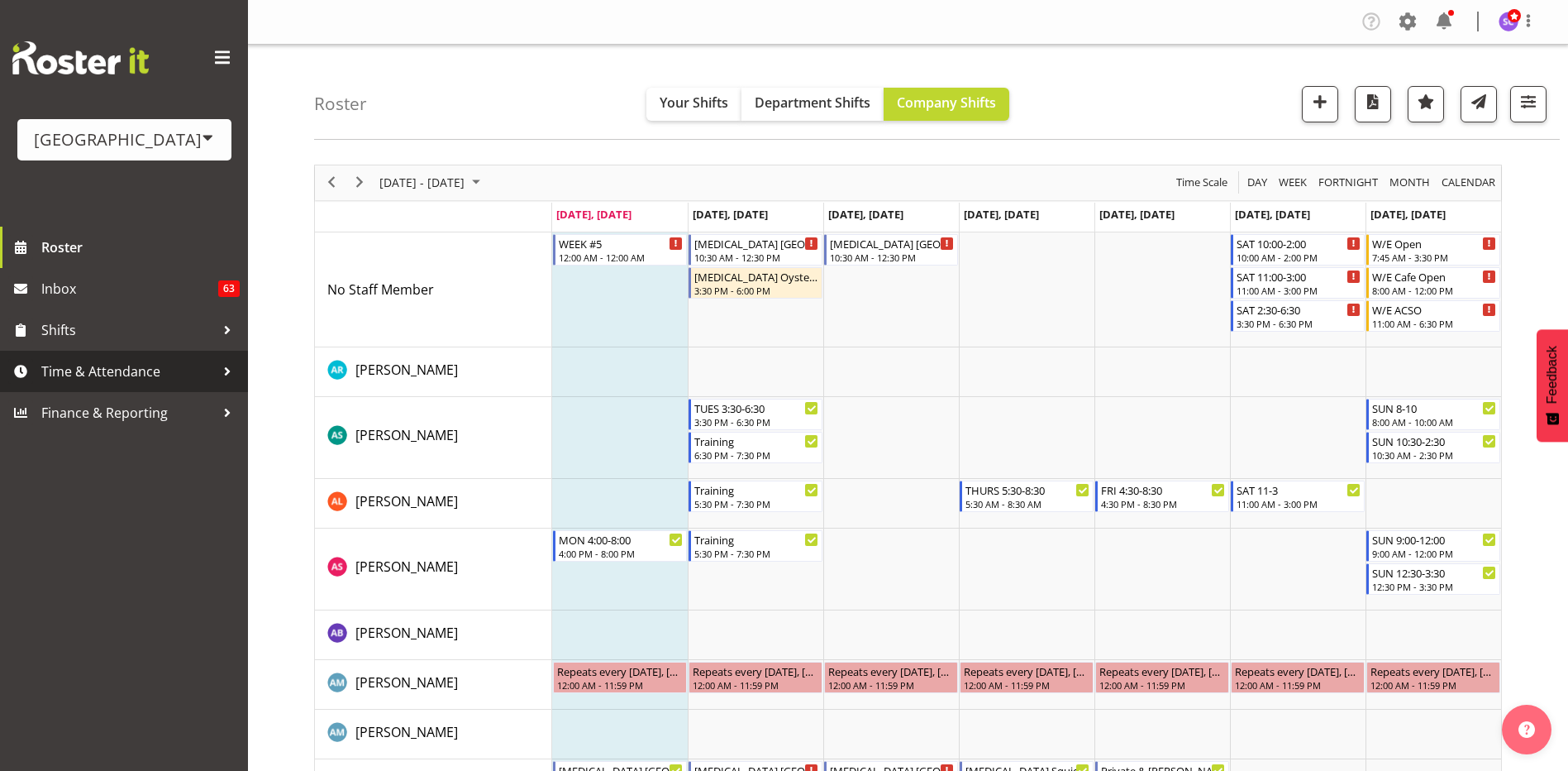
click at [233, 372] on div at bounding box center [227, 371] width 25 height 25
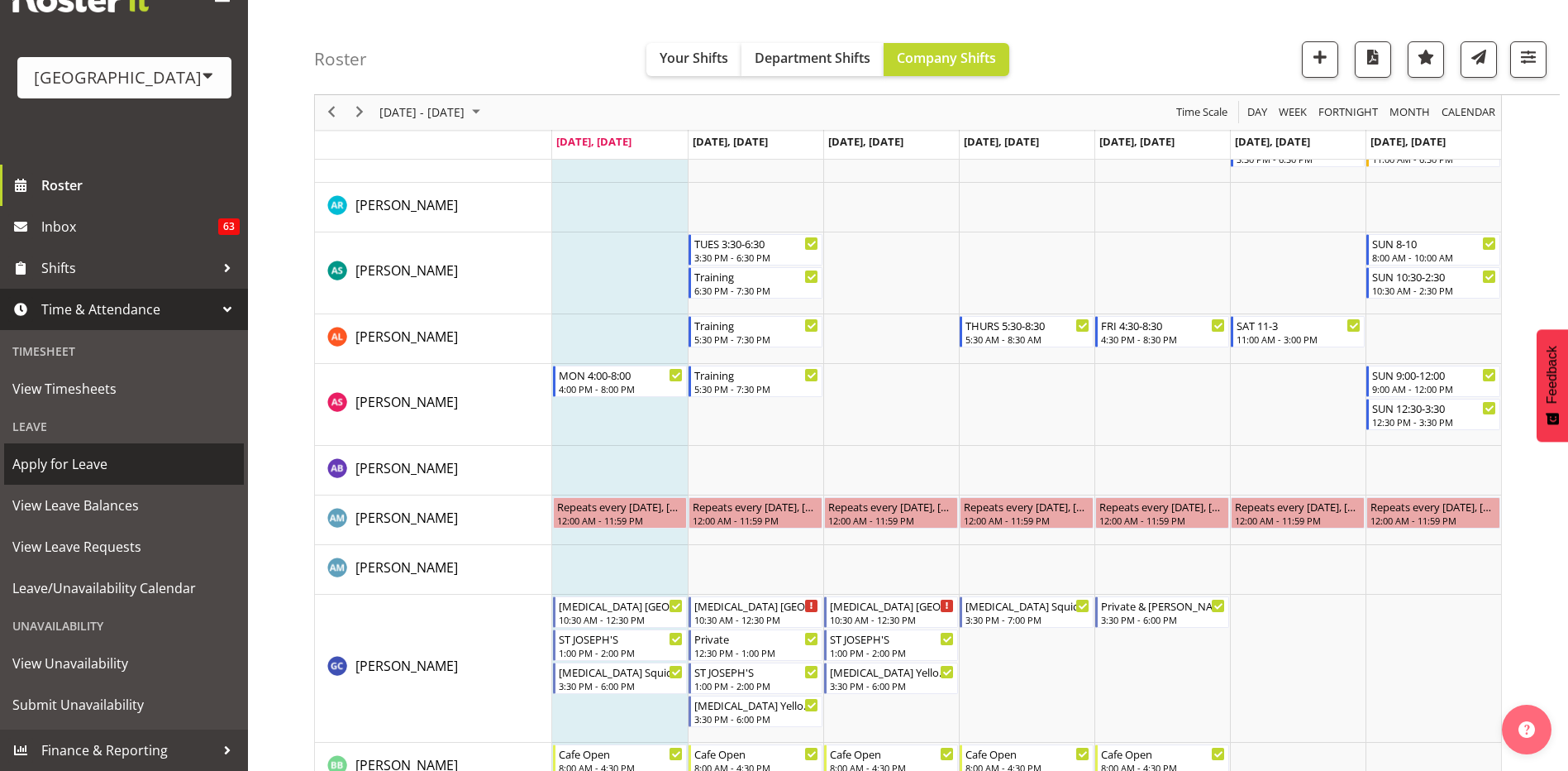
scroll to position [166, 0]
click at [114, 472] on span "Apply for Leave" at bounding box center [124, 464] width 223 height 25
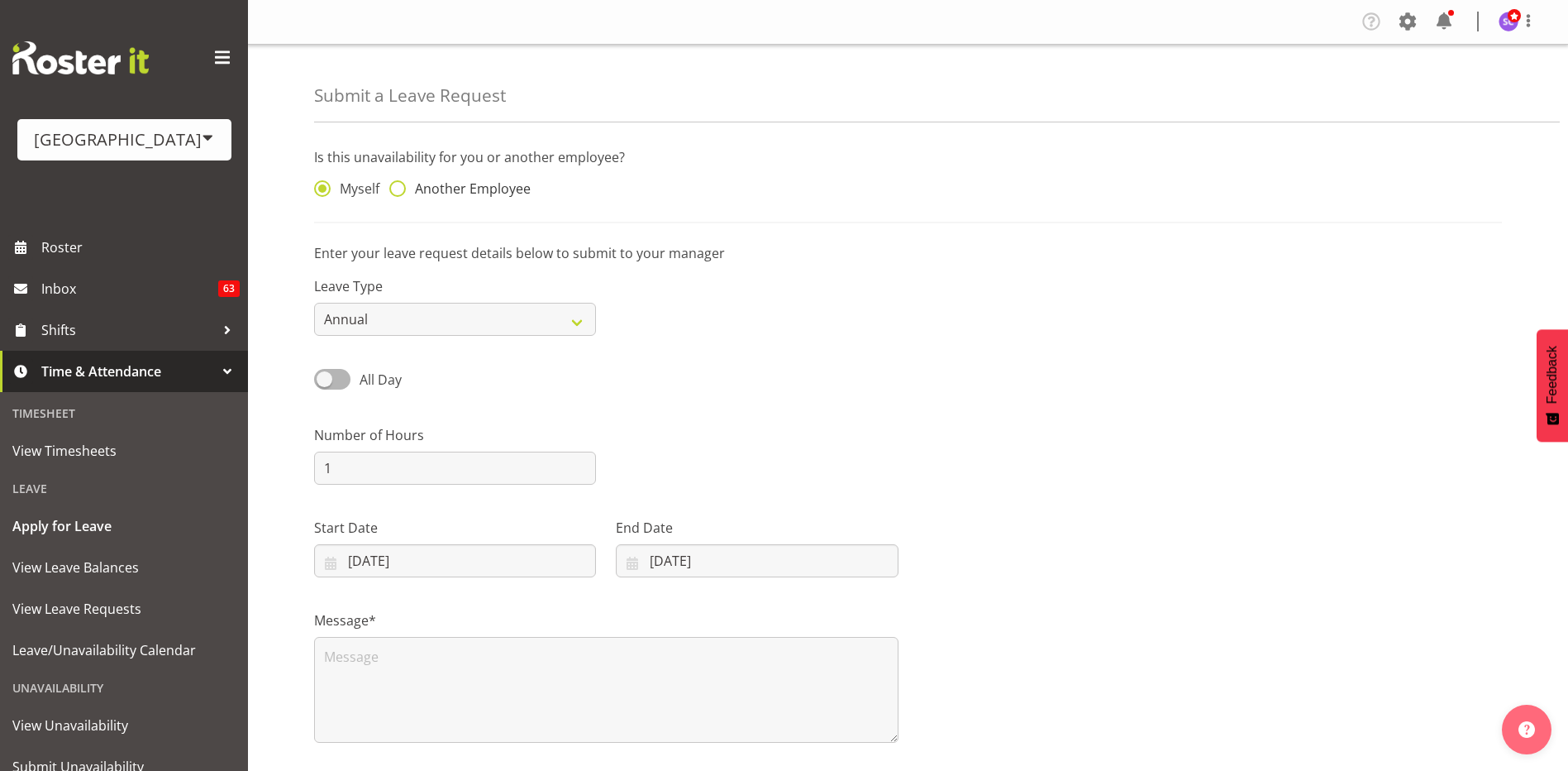
click at [402, 190] on span at bounding box center [398, 189] width 17 height 17
click at [401, 190] on input "Another Employee" at bounding box center [395, 189] width 11 height 11
radio input "true"
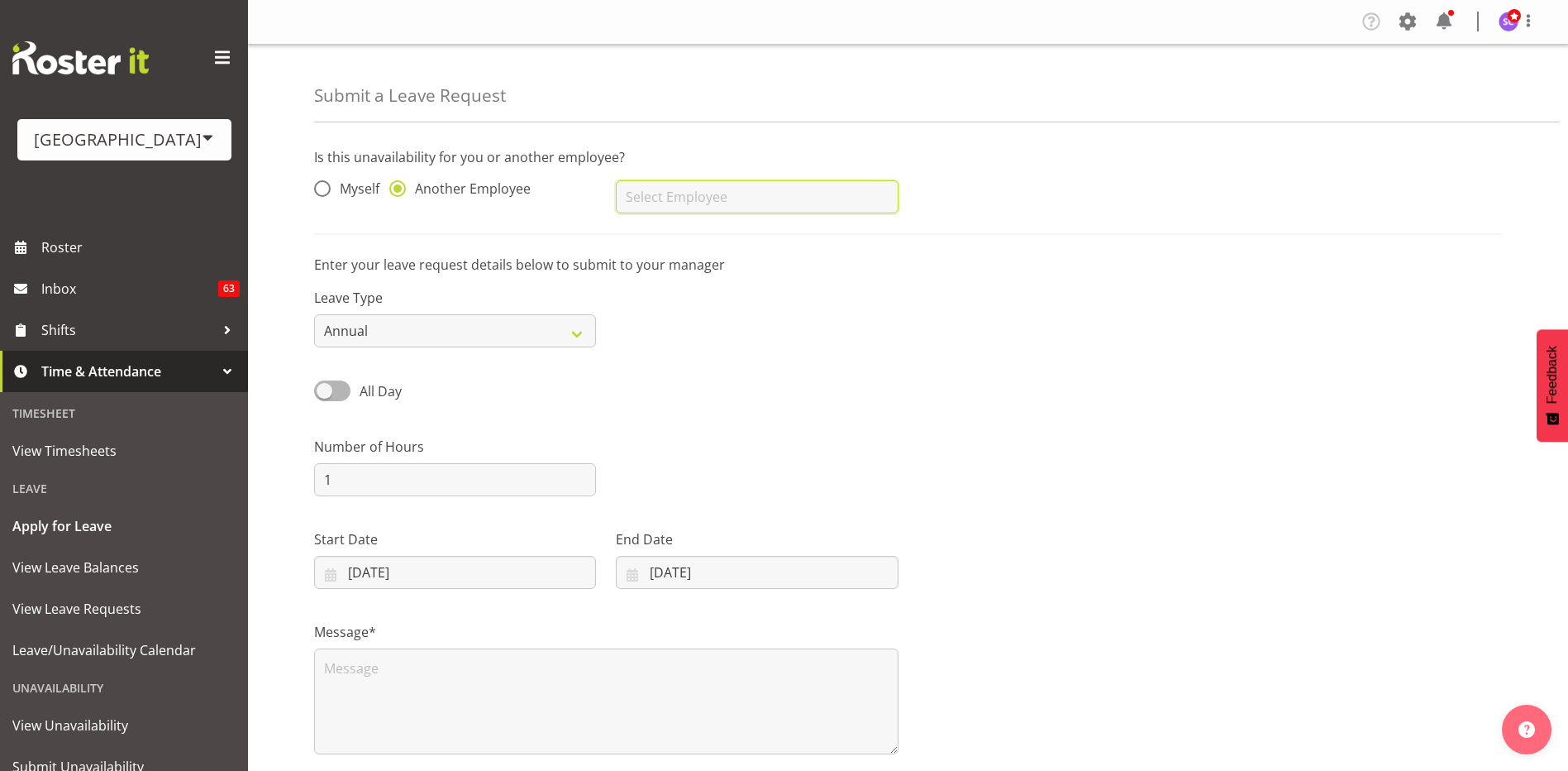
click at [746, 195] on input "text" at bounding box center [757, 197] width 282 height 33
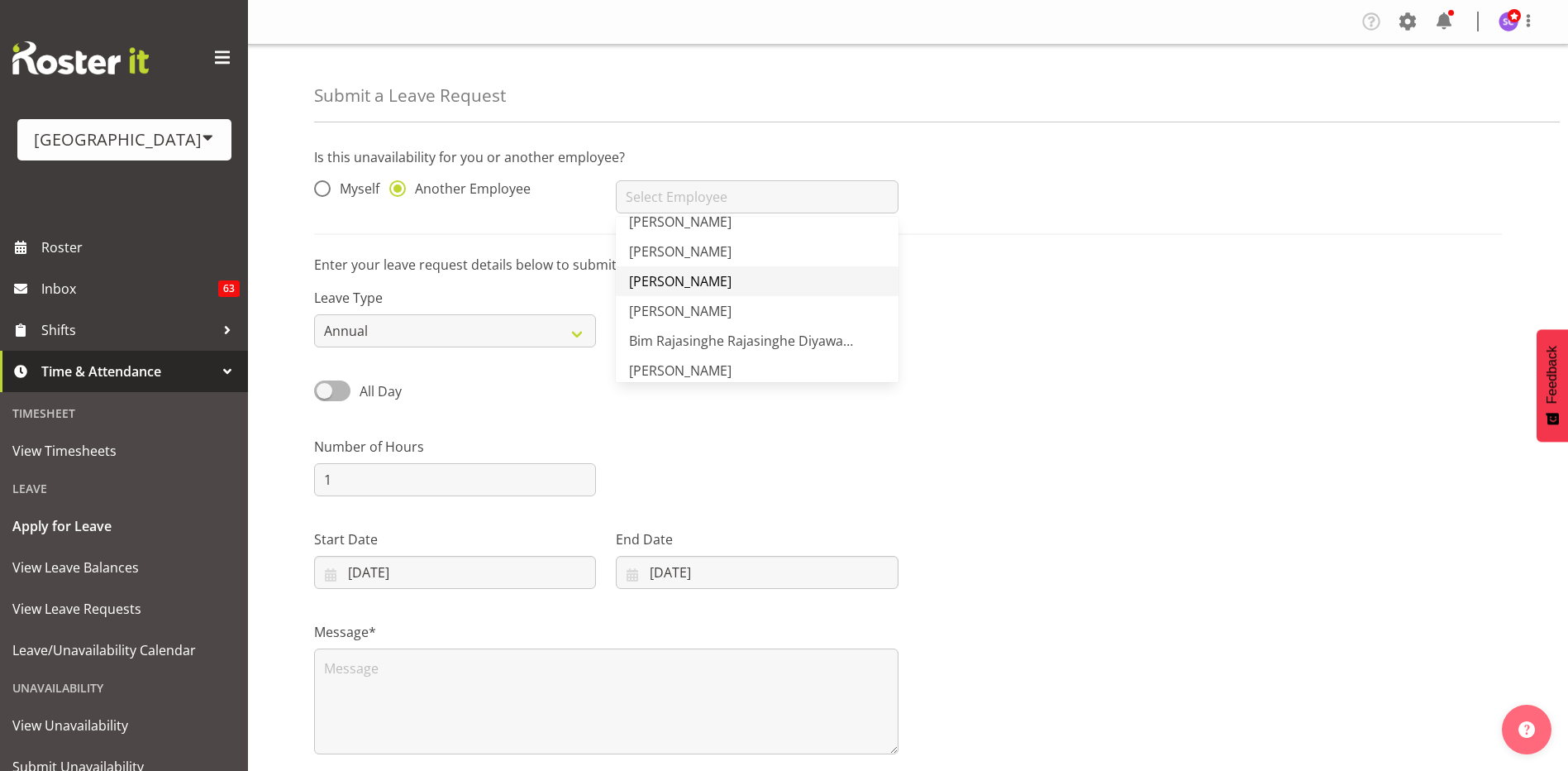
click at [743, 281] on link "Argus Chay" at bounding box center [757, 281] width 282 height 30
type input "Argus Chay"
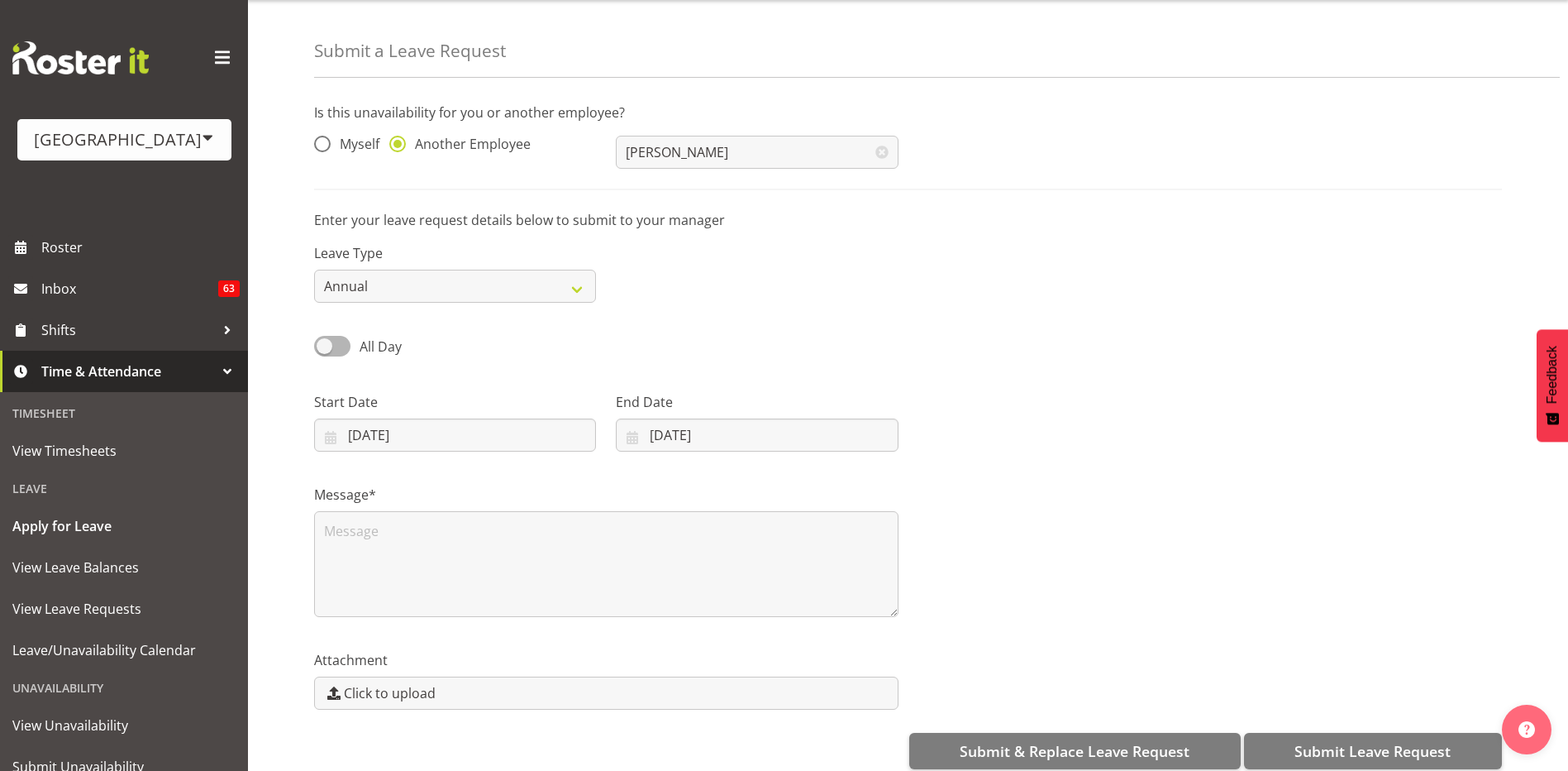
scroll to position [68, 0]
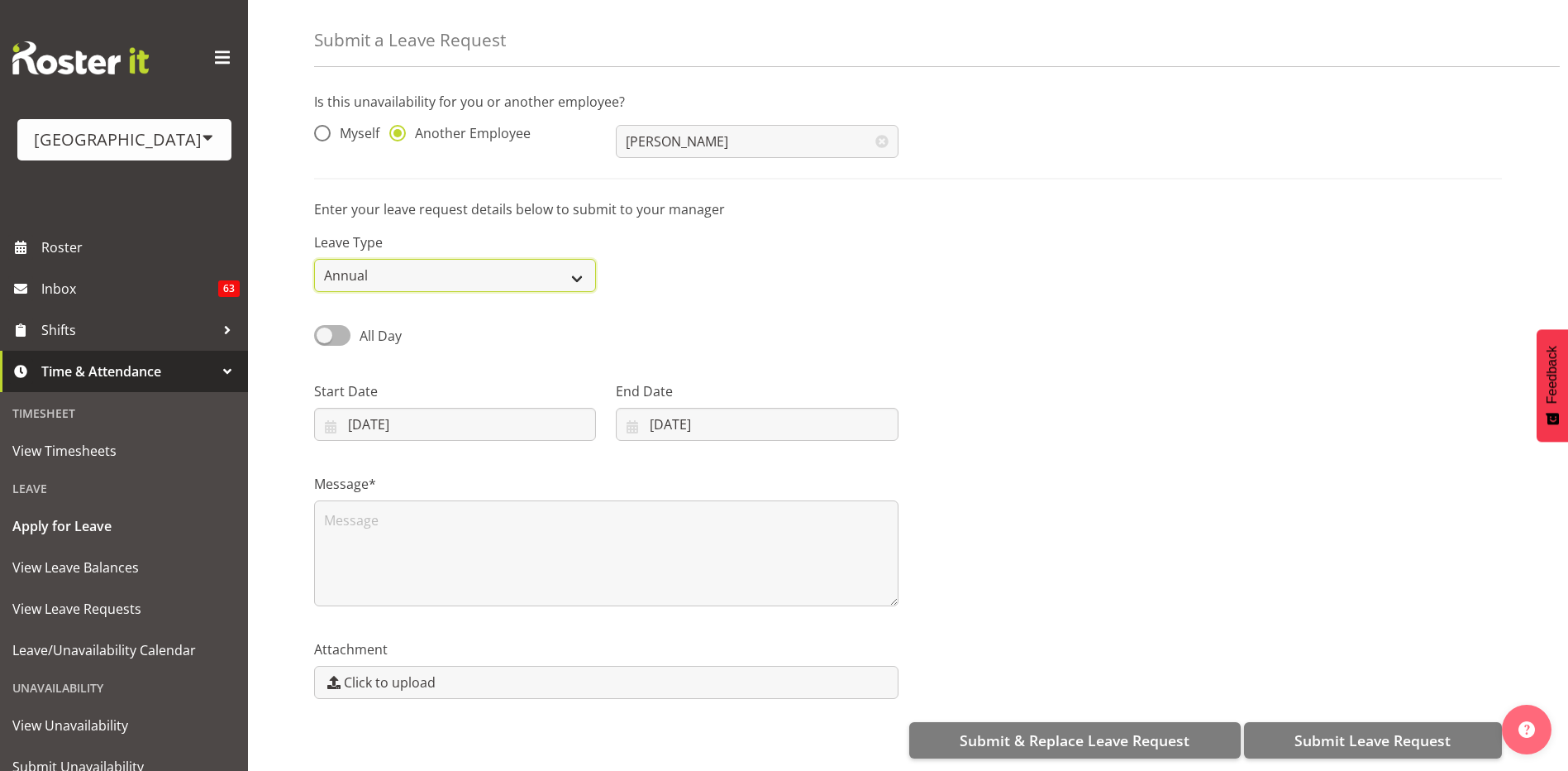
click at [565, 266] on select "Annual Sick Leave Without Pay Bereavement Domestic Violence Parental Jury Servi…" at bounding box center [455, 275] width 282 height 33
click at [568, 261] on select "Annual Sick Leave Without Pay Bereavement Domestic Violence Parental Jury Servi…" at bounding box center [455, 275] width 282 height 33
click at [340, 326] on span at bounding box center [332, 336] width 36 height 20
click at [325, 330] on input "All Day" at bounding box center [320, 336] width 11 height 11
click at [340, 326] on span at bounding box center [332, 336] width 36 height 20
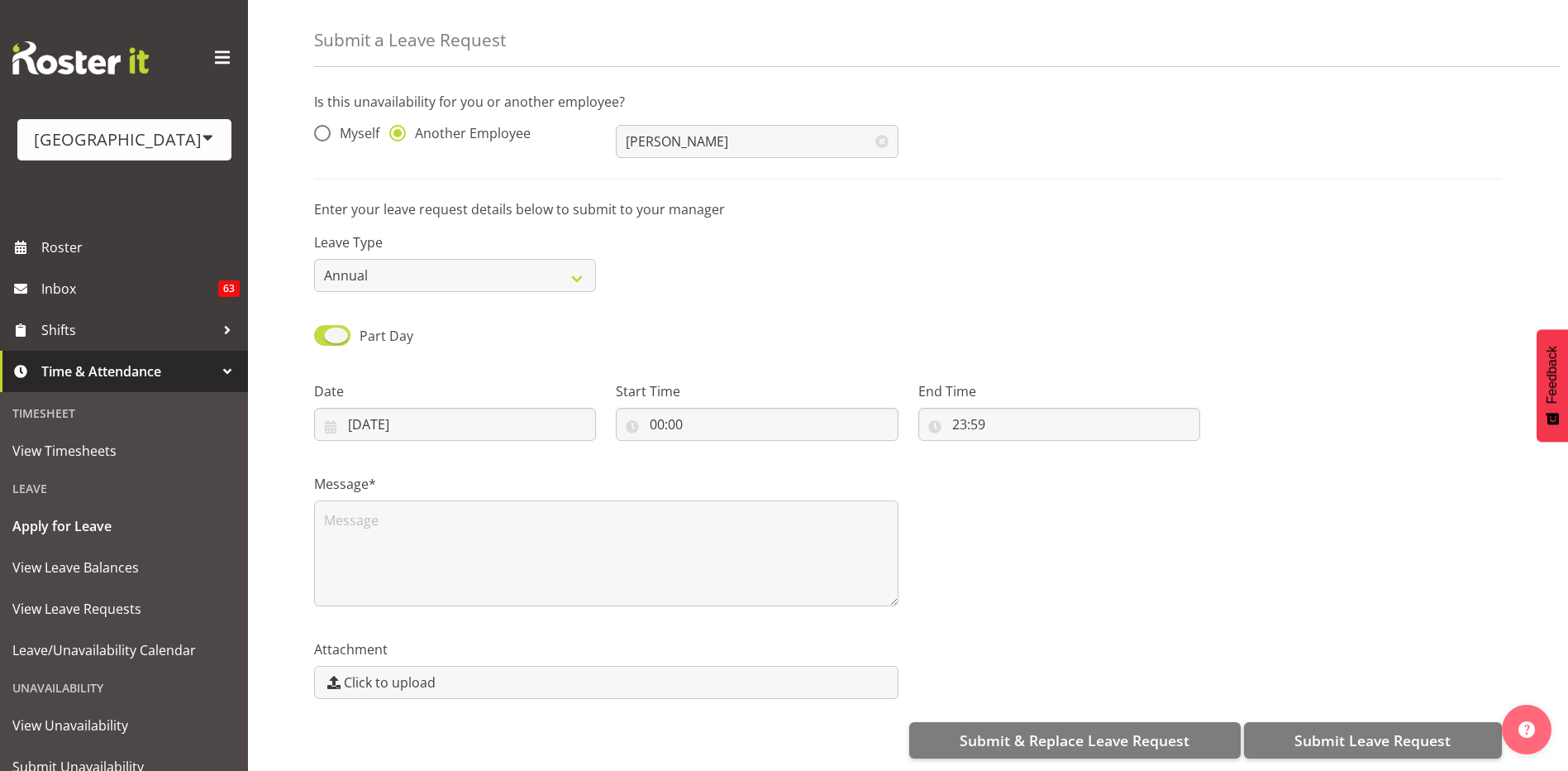
click at [325, 330] on input "Part Day" at bounding box center [320, 336] width 11 height 11
click at [322, 326] on span at bounding box center [332, 336] width 36 height 20
click at [322, 330] on input "All Day" at bounding box center [320, 336] width 11 height 11
click at [333, 326] on span at bounding box center [332, 336] width 36 height 20
click at [325, 330] on input "Part Day" at bounding box center [320, 336] width 11 height 11
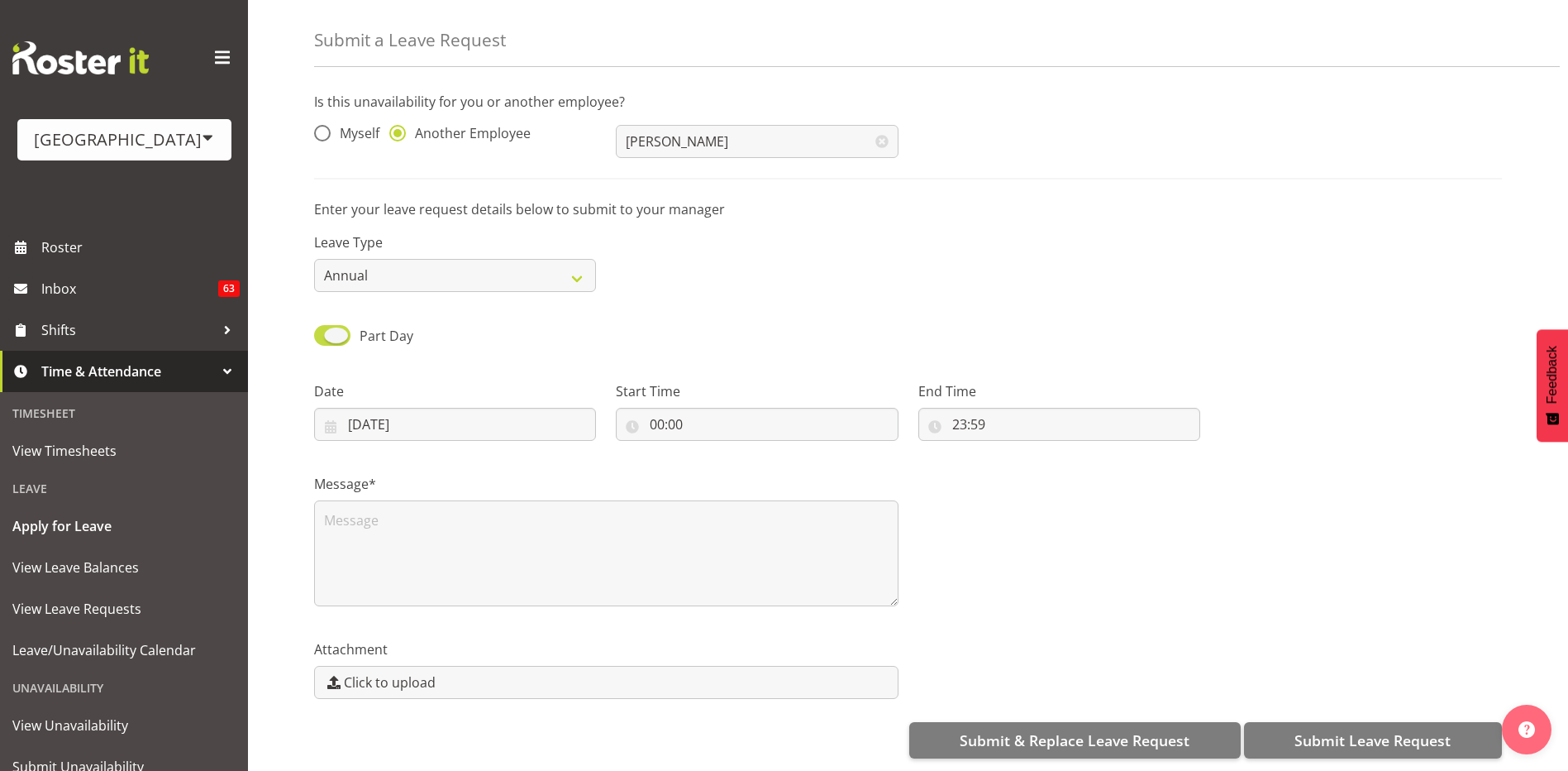
checkbox input "false"
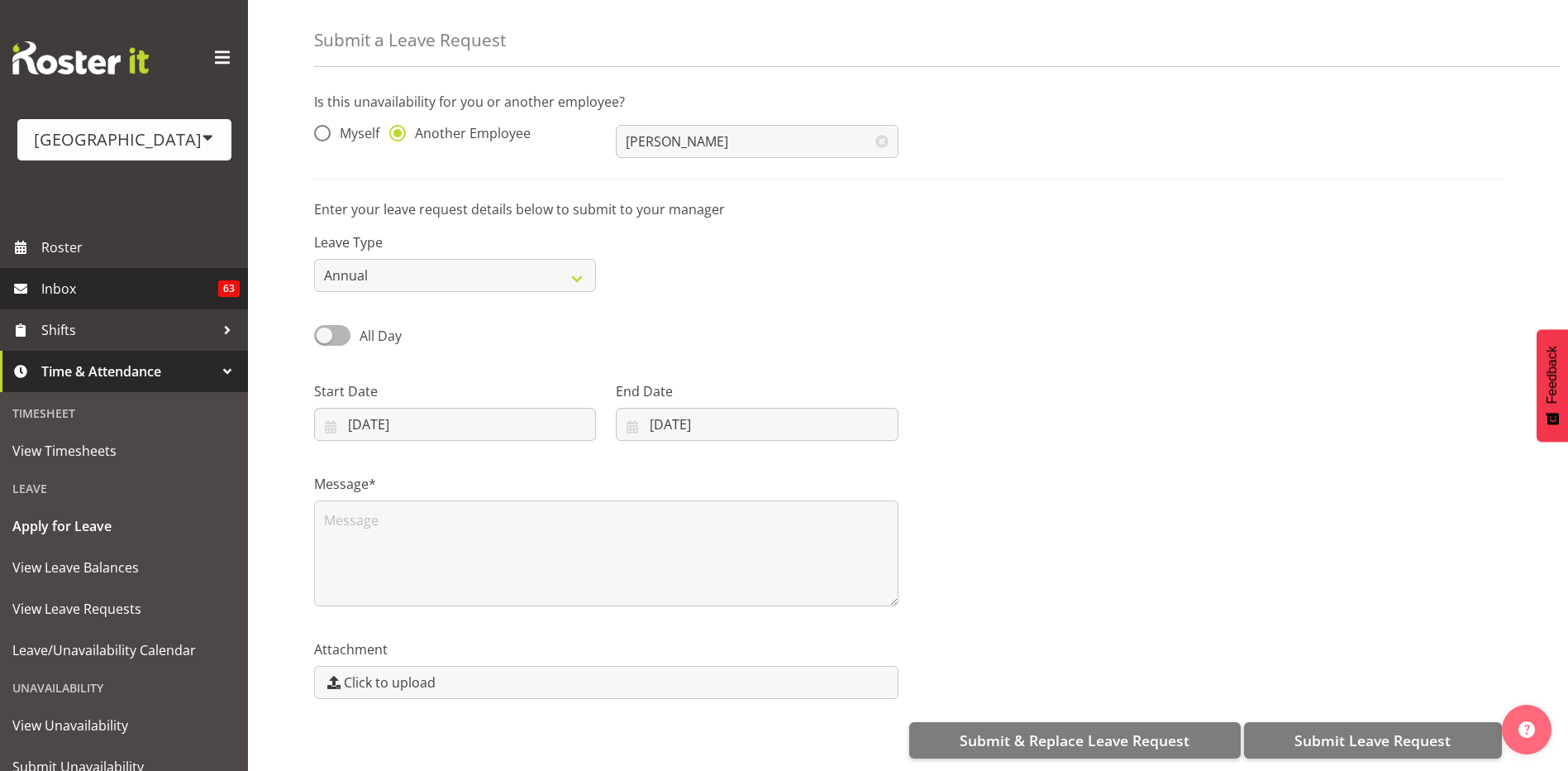
click at [111, 295] on span "Inbox" at bounding box center [129, 288] width 177 height 25
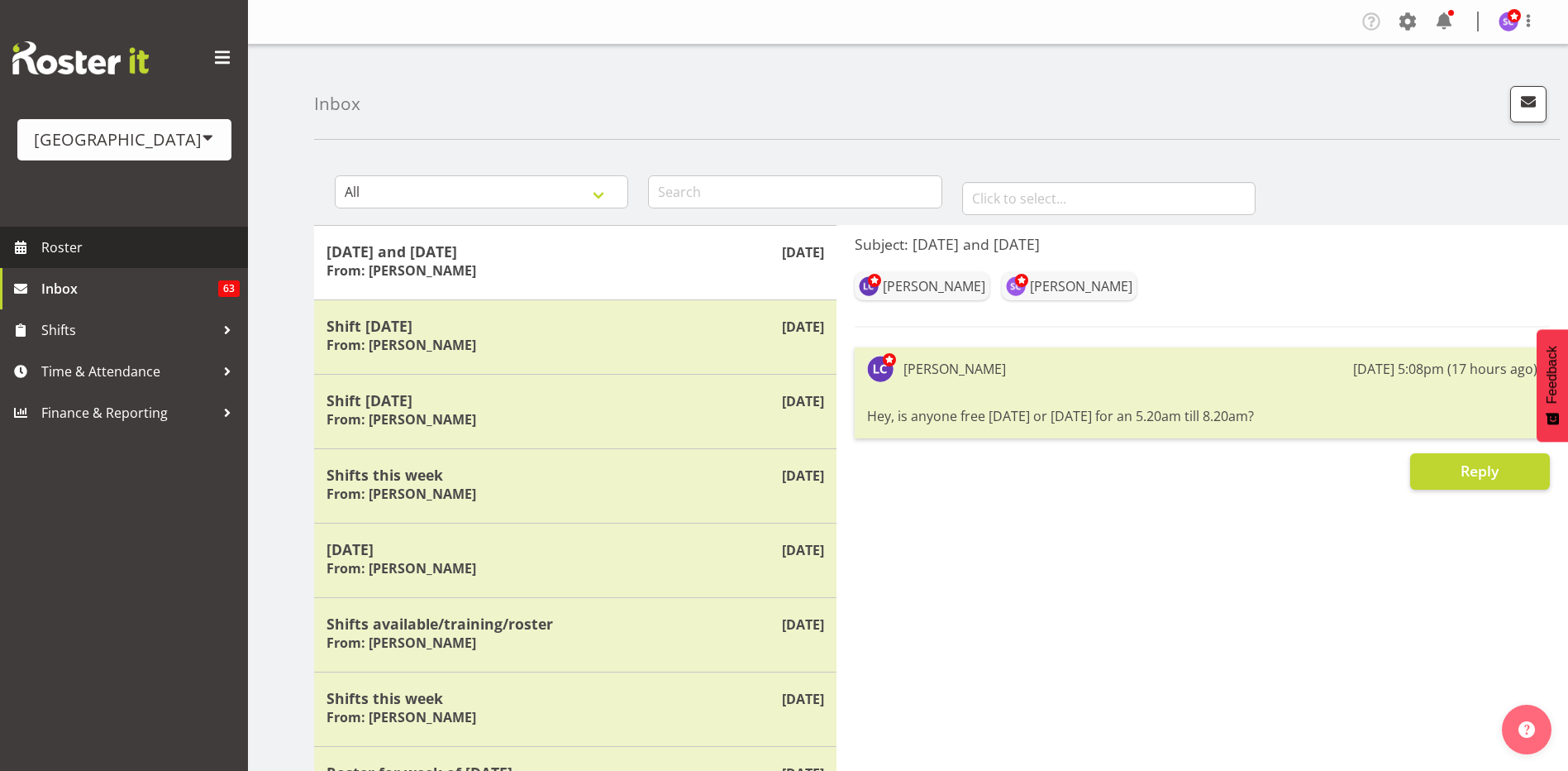
click at [128, 241] on span "Roster" at bounding box center [139, 247] width 198 height 25
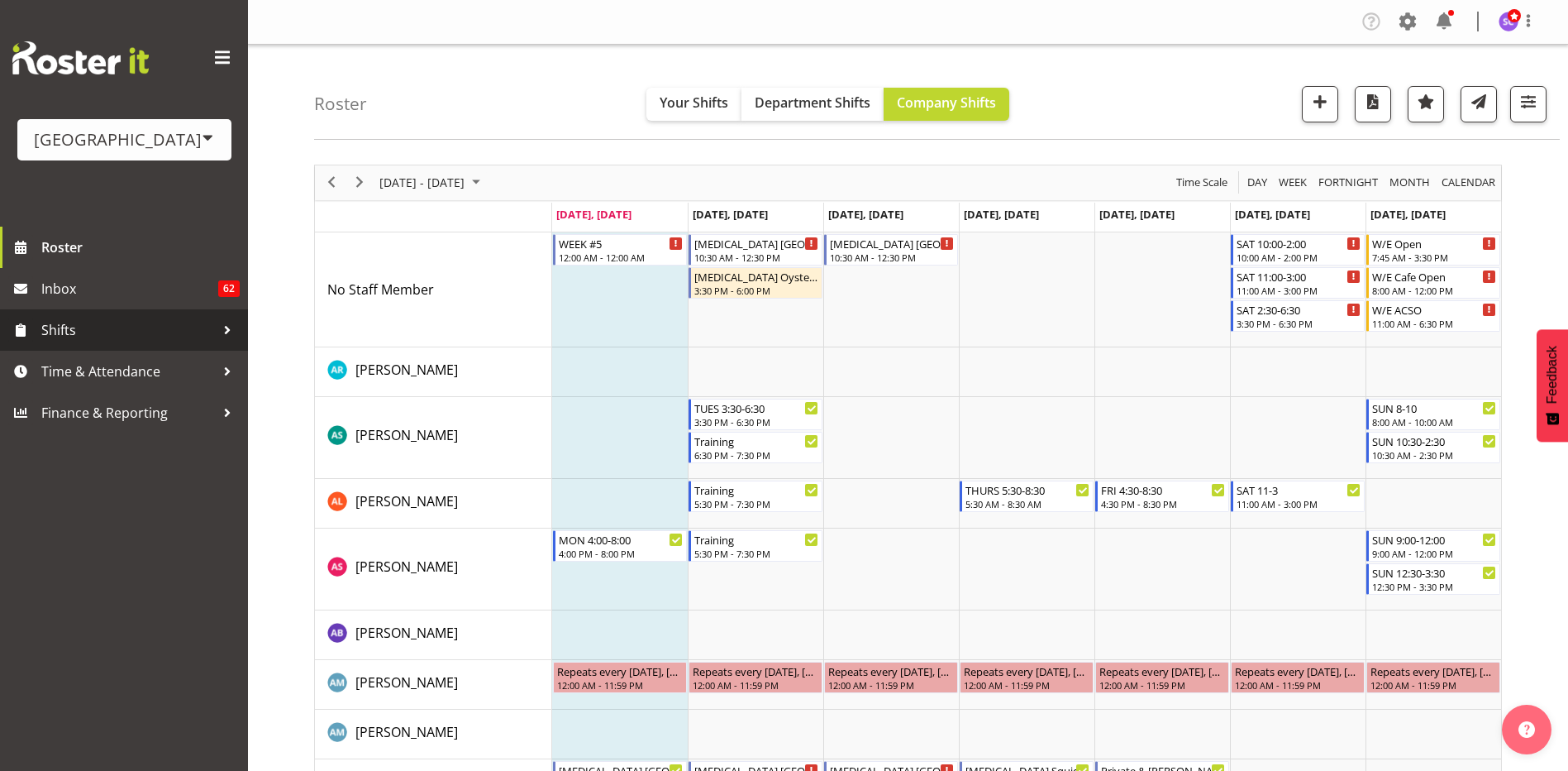
click at [211, 336] on span "Shifts" at bounding box center [127, 330] width 174 height 25
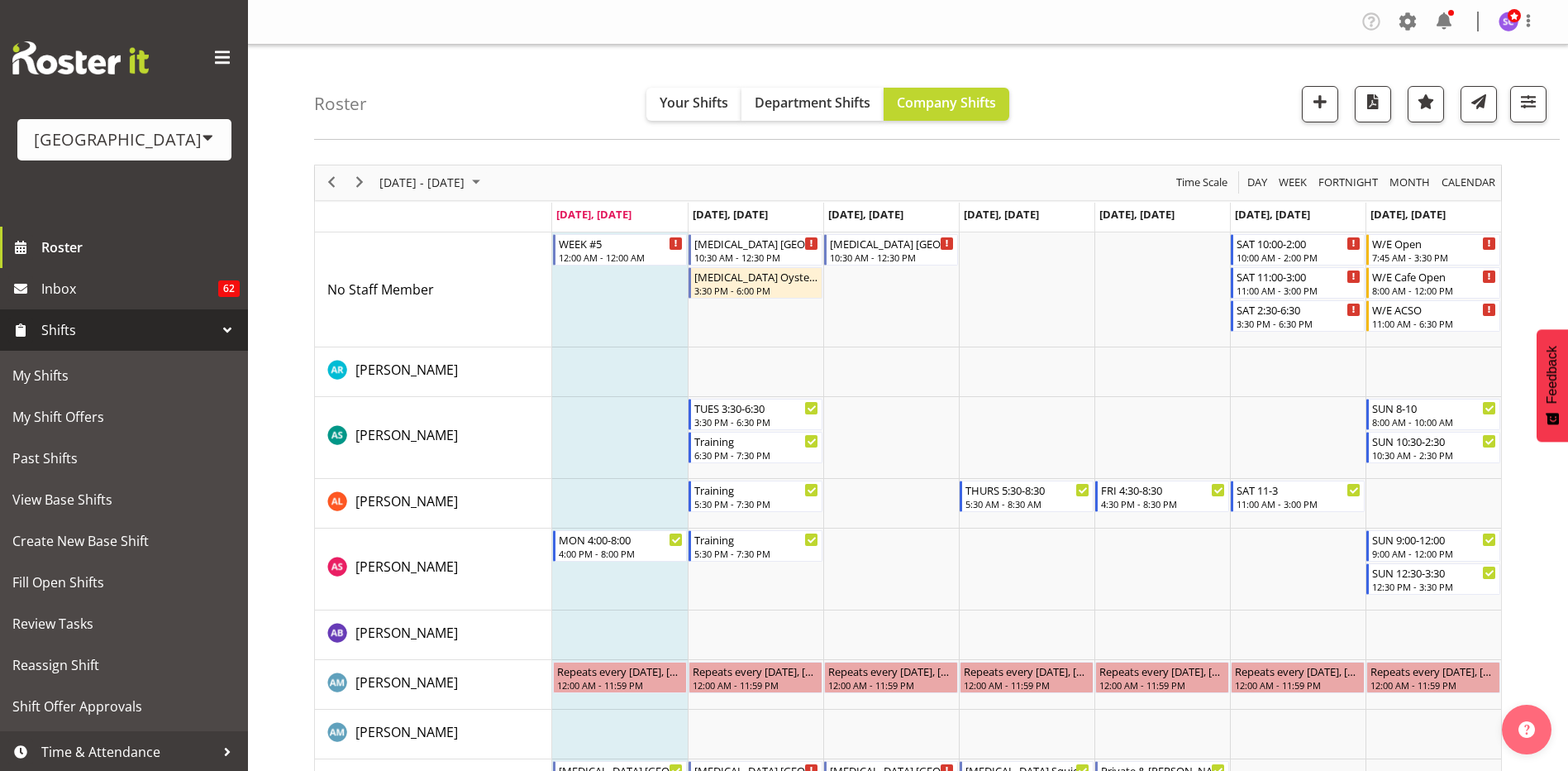
click at [215, 336] on div at bounding box center [227, 330] width 25 height 25
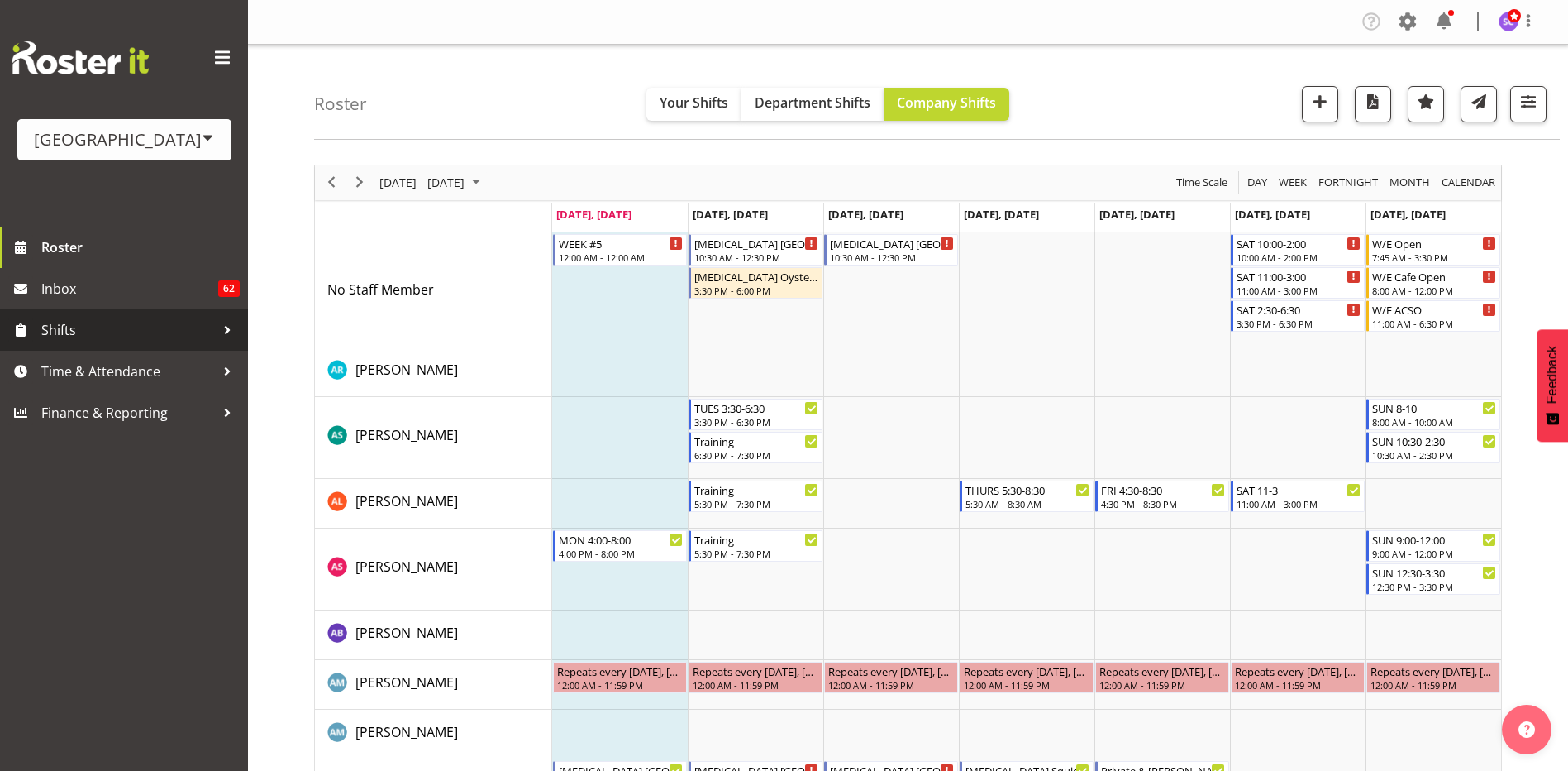
click at [211, 336] on span "Shifts" at bounding box center [127, 330] width 174 height 25
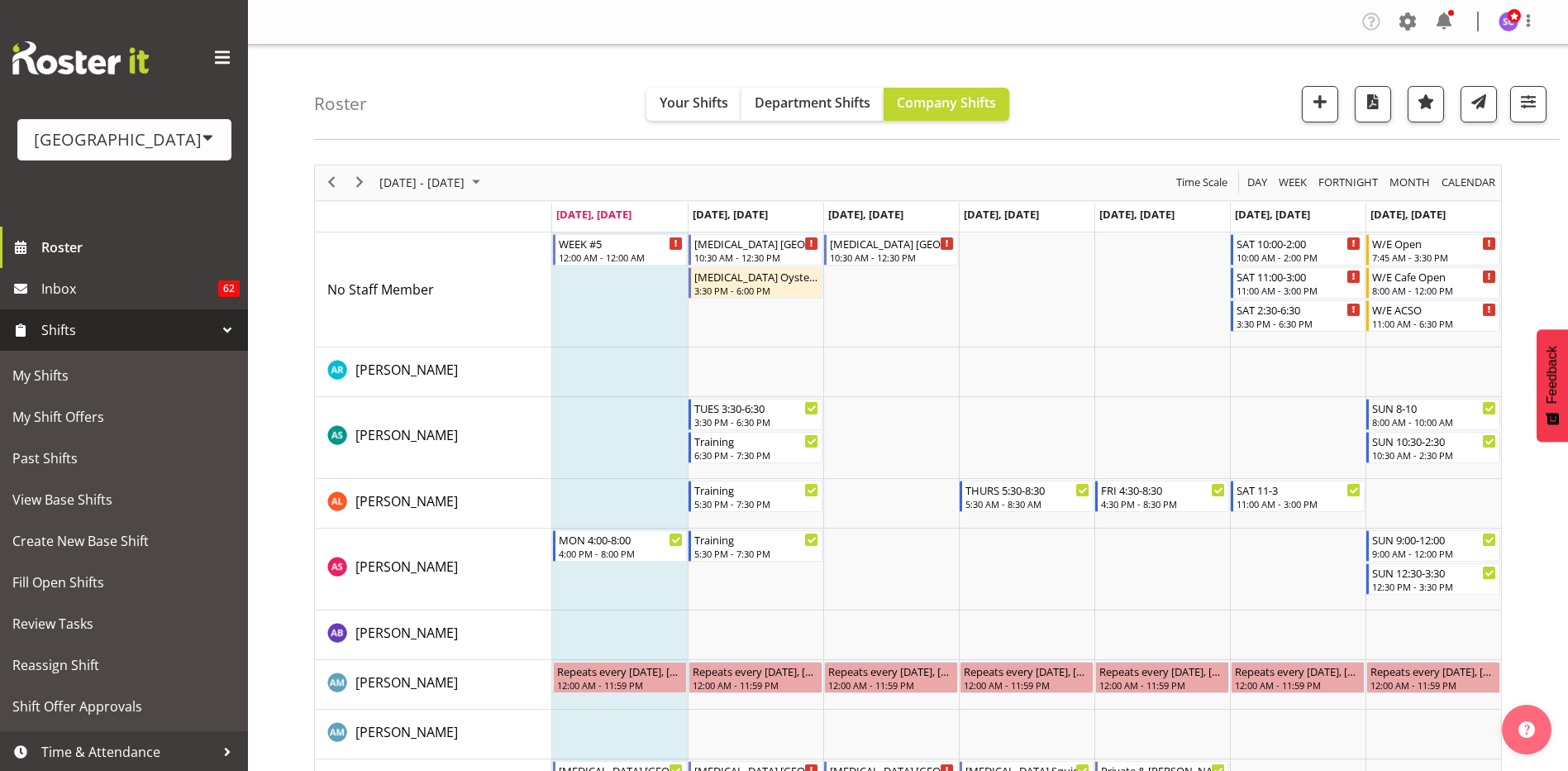
click at [215, 336] on div at bounding box center [227, 330] width 25 height 25
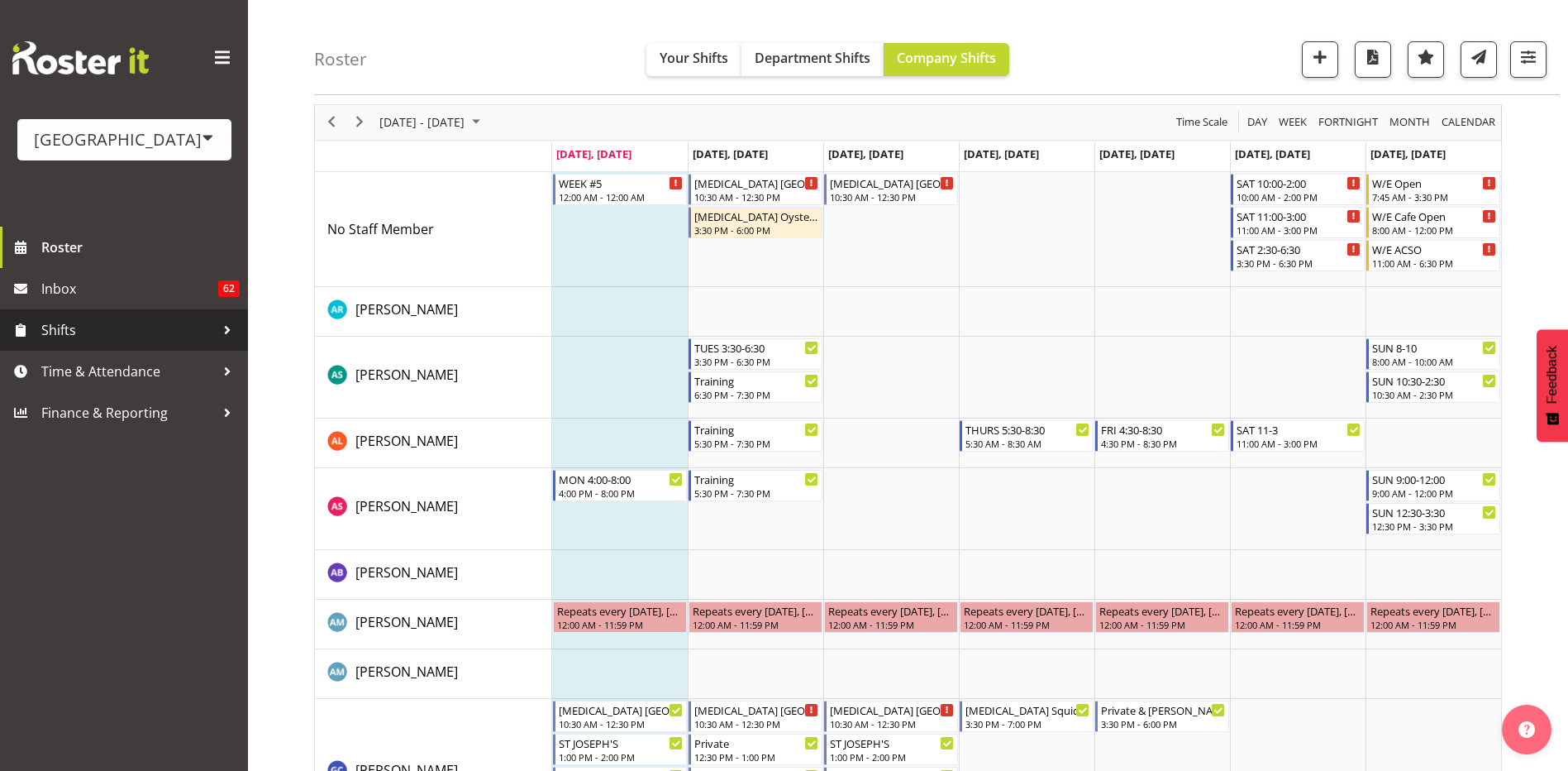
scroll to position [83, 0]
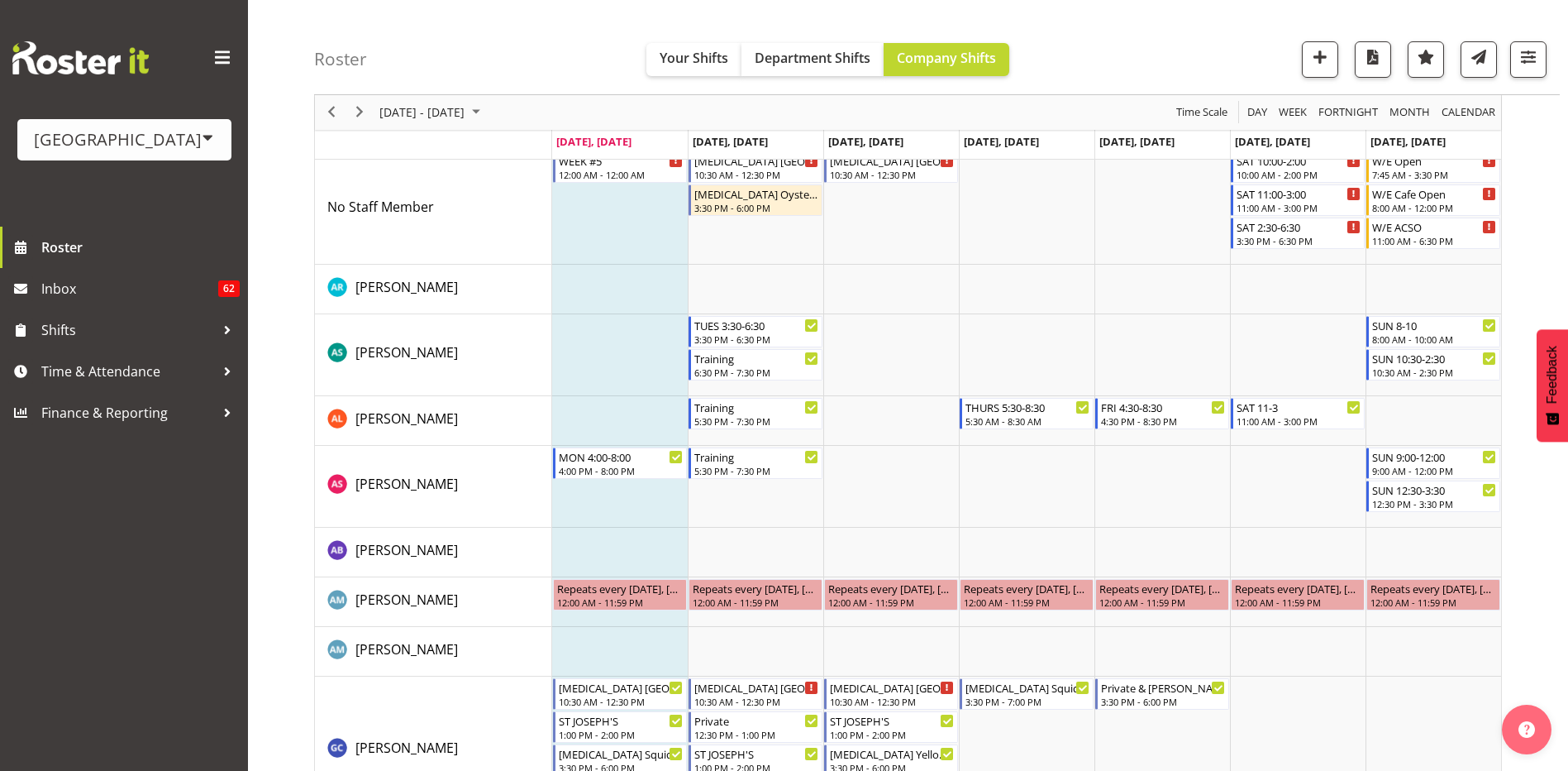
click at [170, 135] on div "[GEOGRAPHIC_DATA]" at bounding box center [124, 140] width 181 height 25
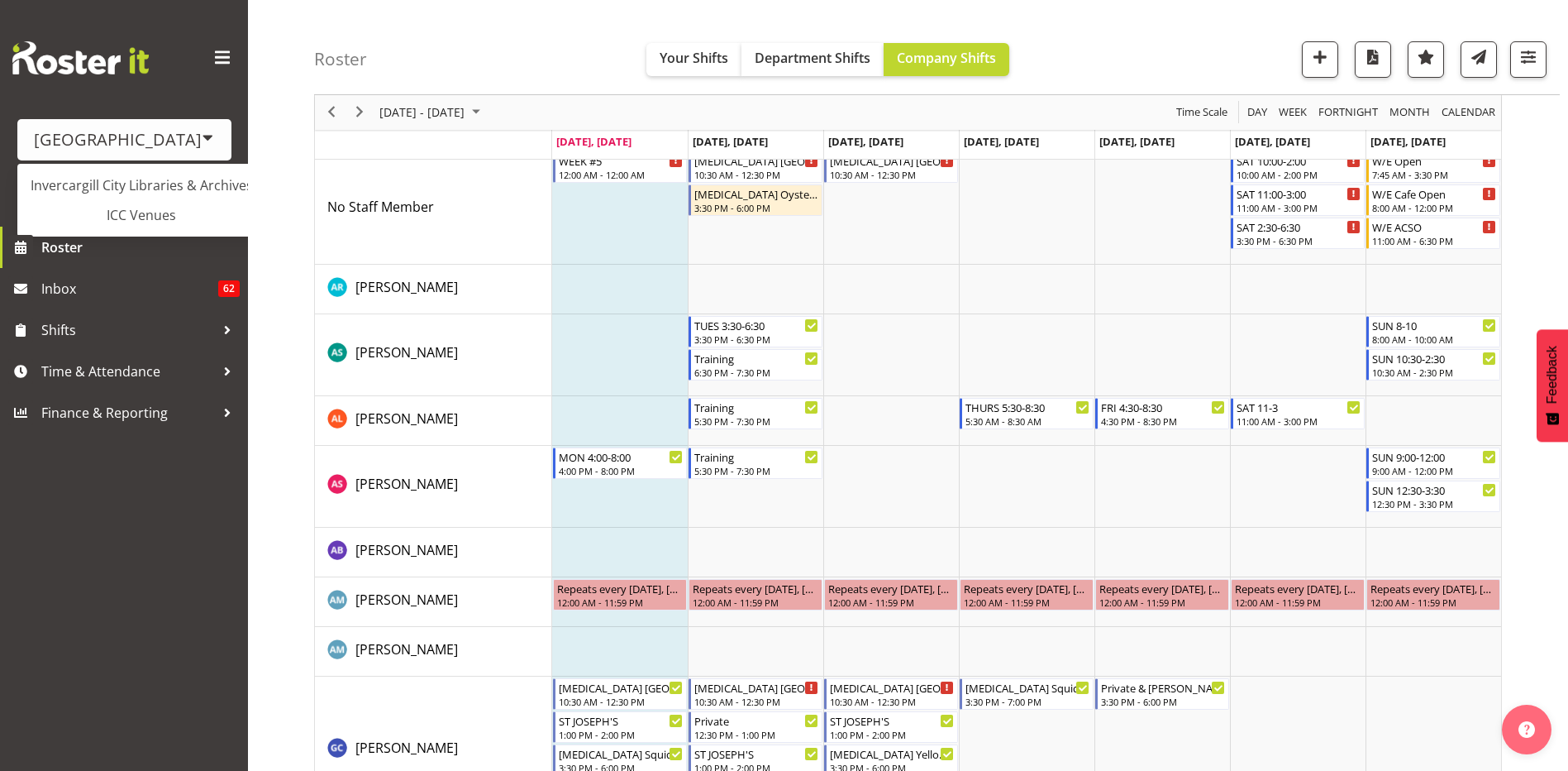
click at [202, 131] on span at bounding box center [208, 138] width 13 height 13
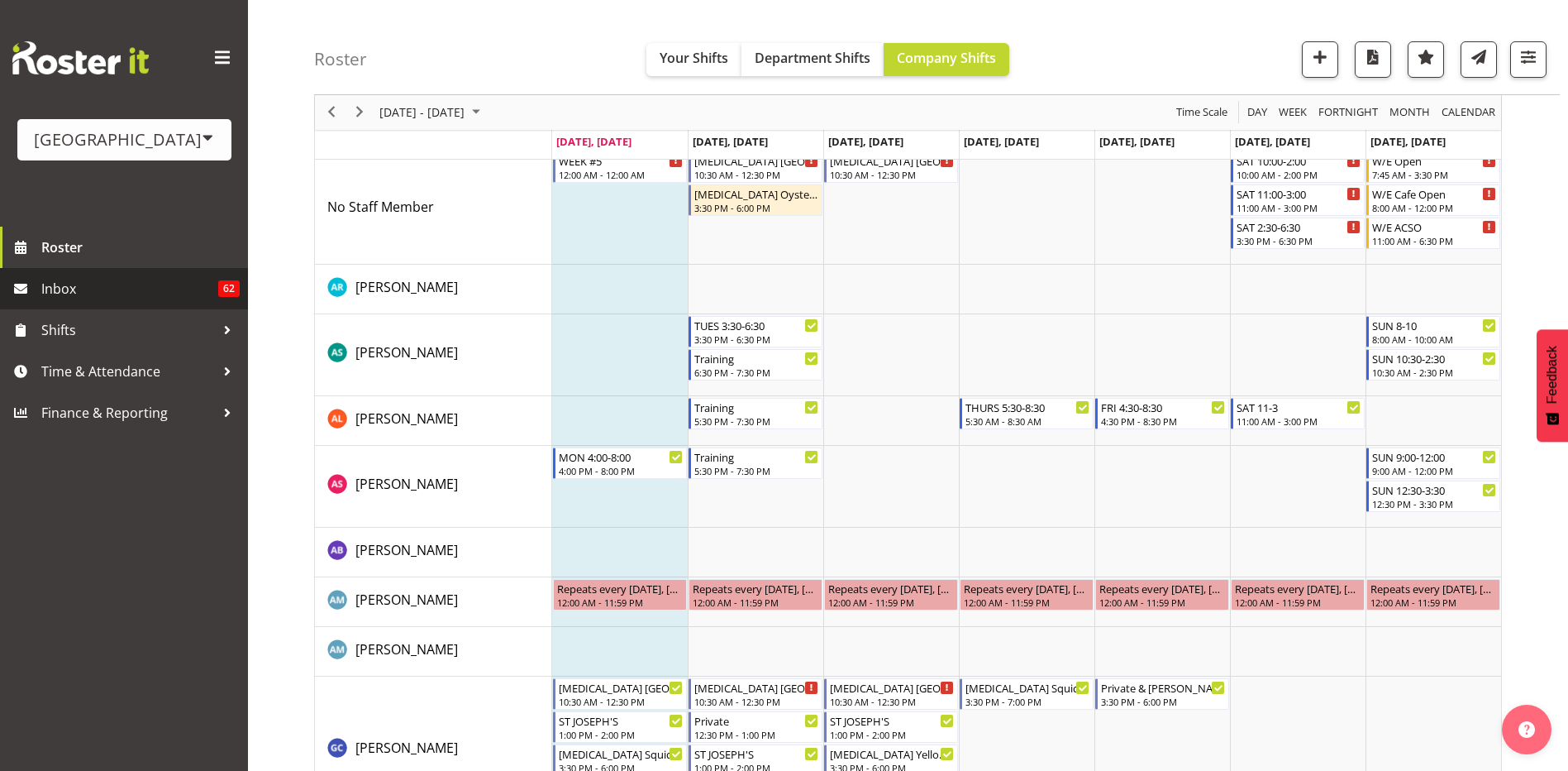
click at [79, 290] on span "Inbox" at bounding box center [129, 288] width 177 height 25
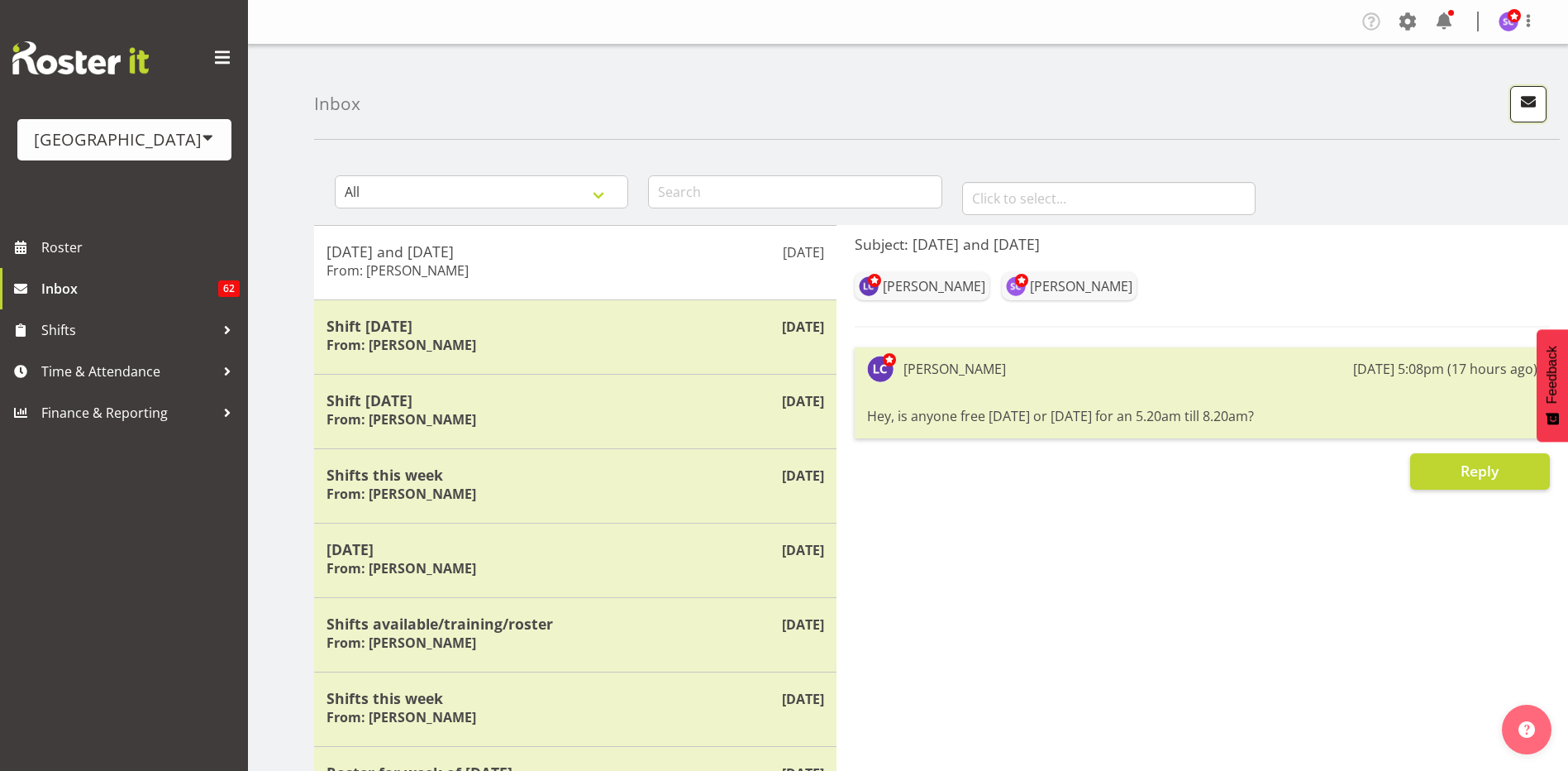
click at [1537, 94] on span "button" at bounding box center [1528, 101] width 21 height 21
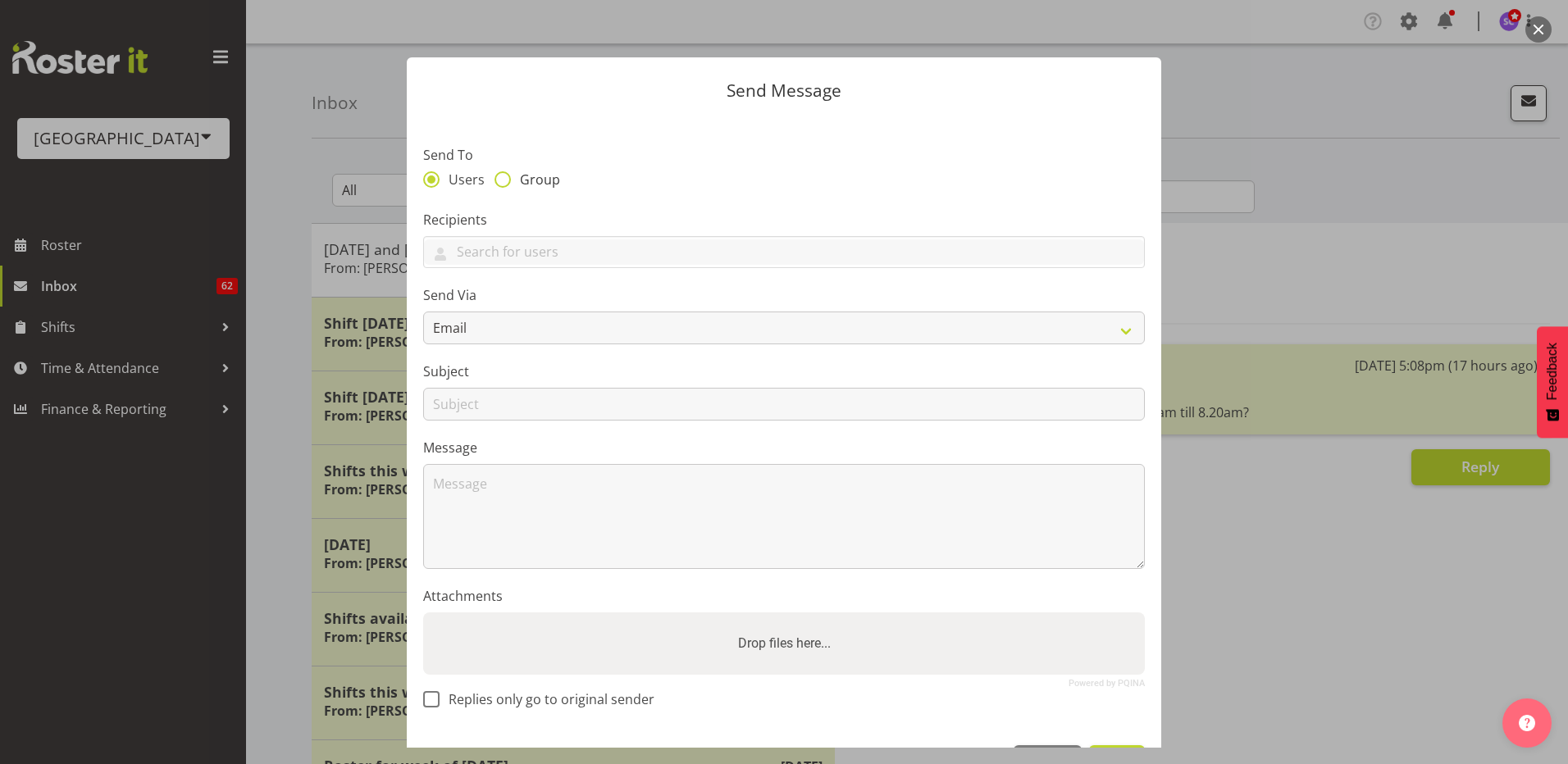
click at [513, 178] on span "Group" at bounding box center [535, 180] width 49 height 17
click at [505, 178] on input "Group" at bounding box center [500, 180] width 11 height 11
radio input "true"
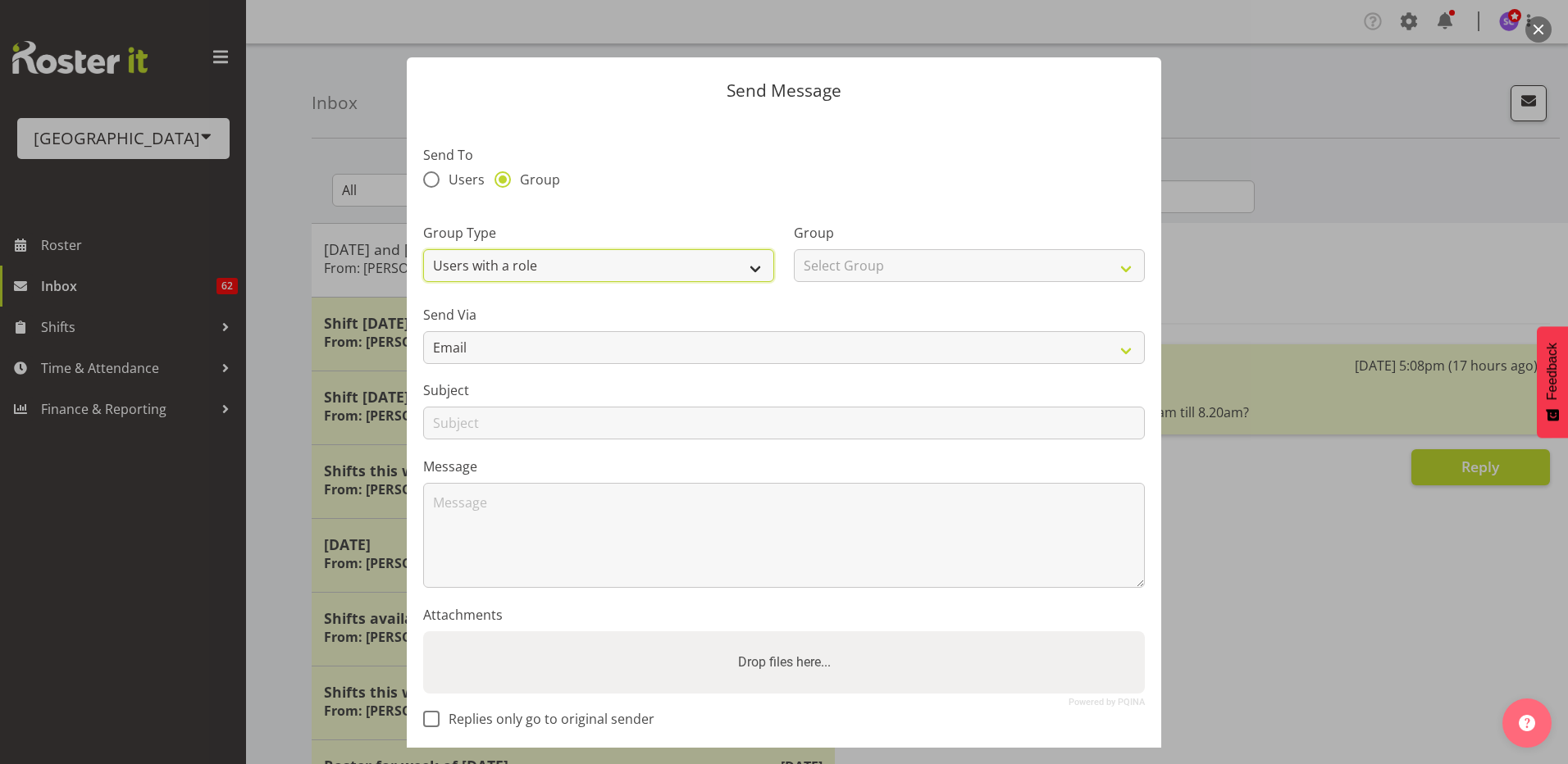
click at [747, 264] on select "Users with a role Users with a skill Primary users in a location All users in a…" at bounding box center [598, 265] width 351 height 33
click at [752, 263] on select "Users with a role Users with a skill Primary users in a location All users in a…" at bounding box center [598, 265] width 351 height 33
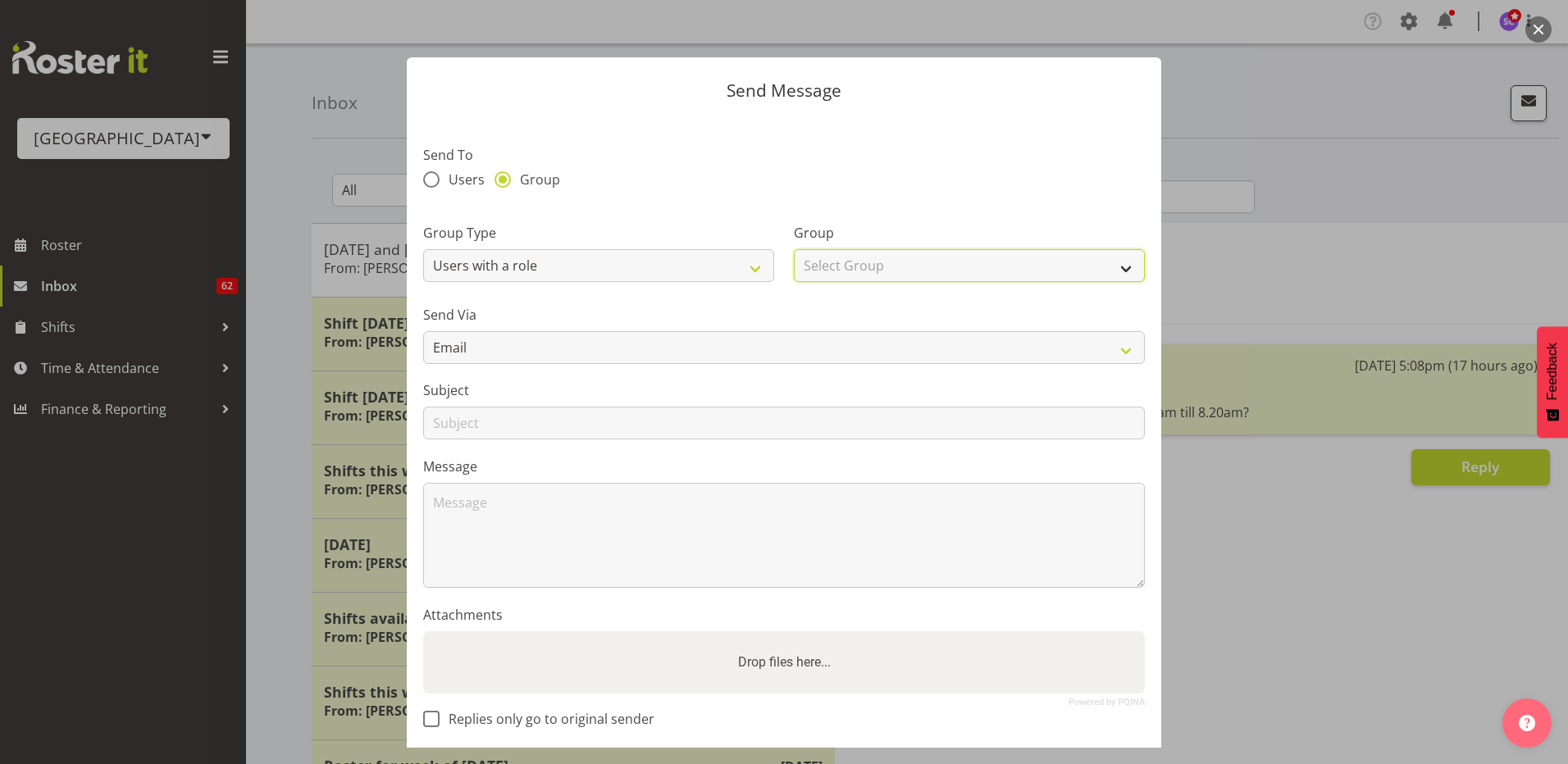
click at [1025, 264] on select "Select Group Aquatic Customer Services Officer Cleaner - Splash Palace Faciltie…" at bounding box center [969, 265] width 351 height 33
select select "98"
click at [794, 249] on select "Select Group Aquatic Customer Services Officer Cleaner - Splash Palace Faciltie…" at bounding box center [969, 265] width 351 height 33
click at [430, 175] on span at bounding box center [431, 180] width 17 height 17
click at [430, 175] on input "Users" at bounding box center [429, 180] width 11 height 11
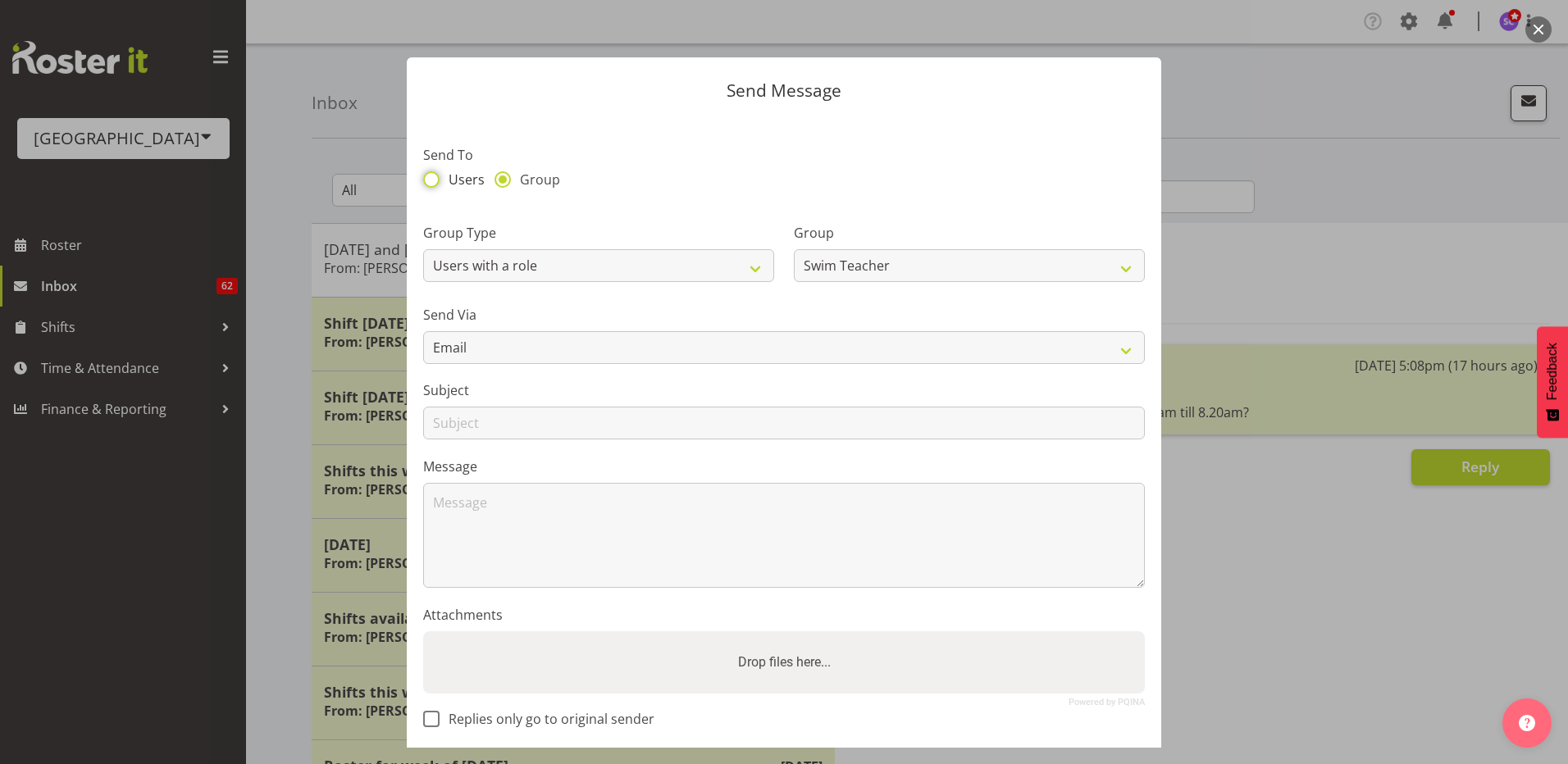
radio input "true"
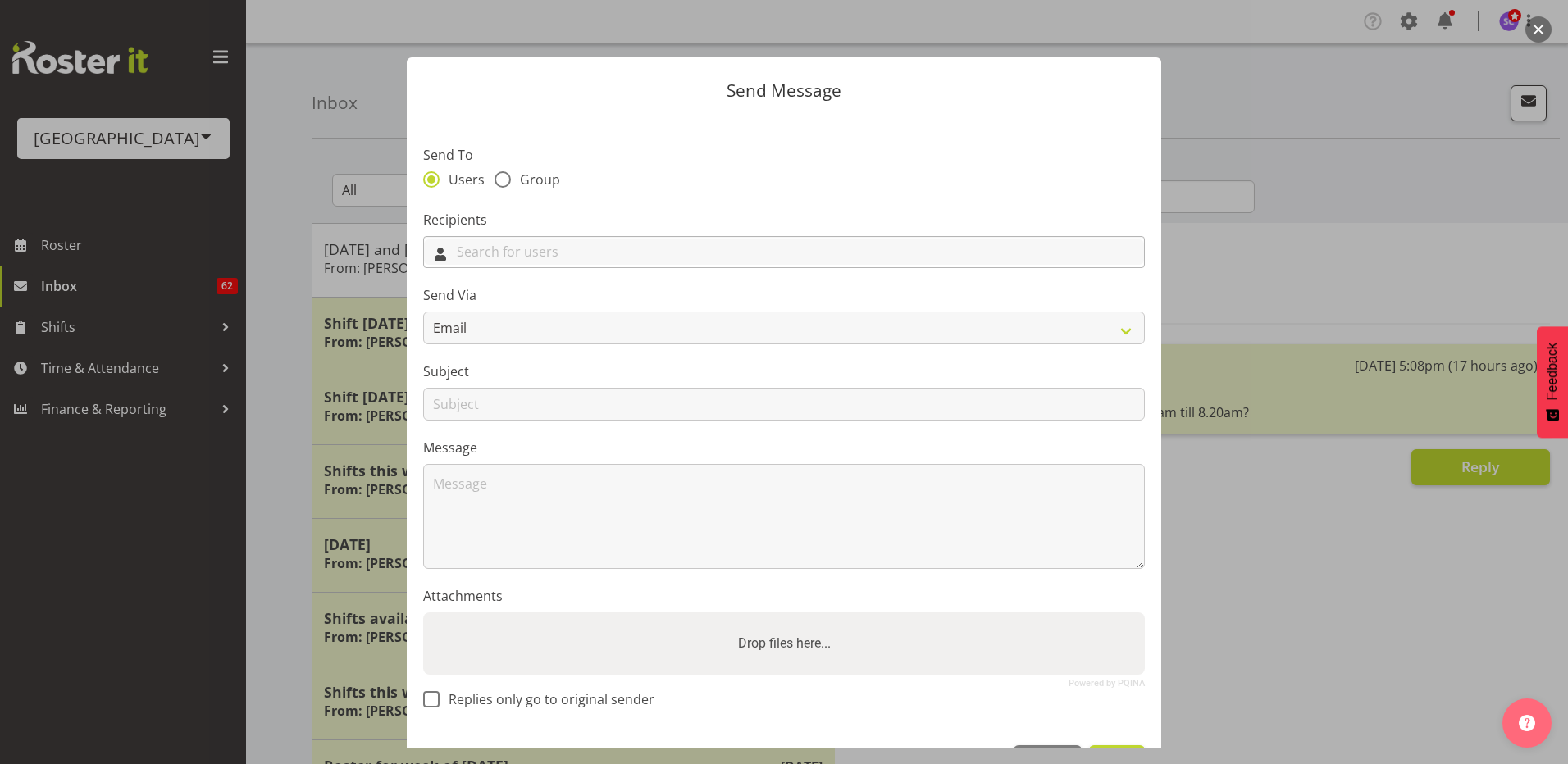
click at [539, 248] on input "text" at bounding box center [784, 253] width 720 height 26
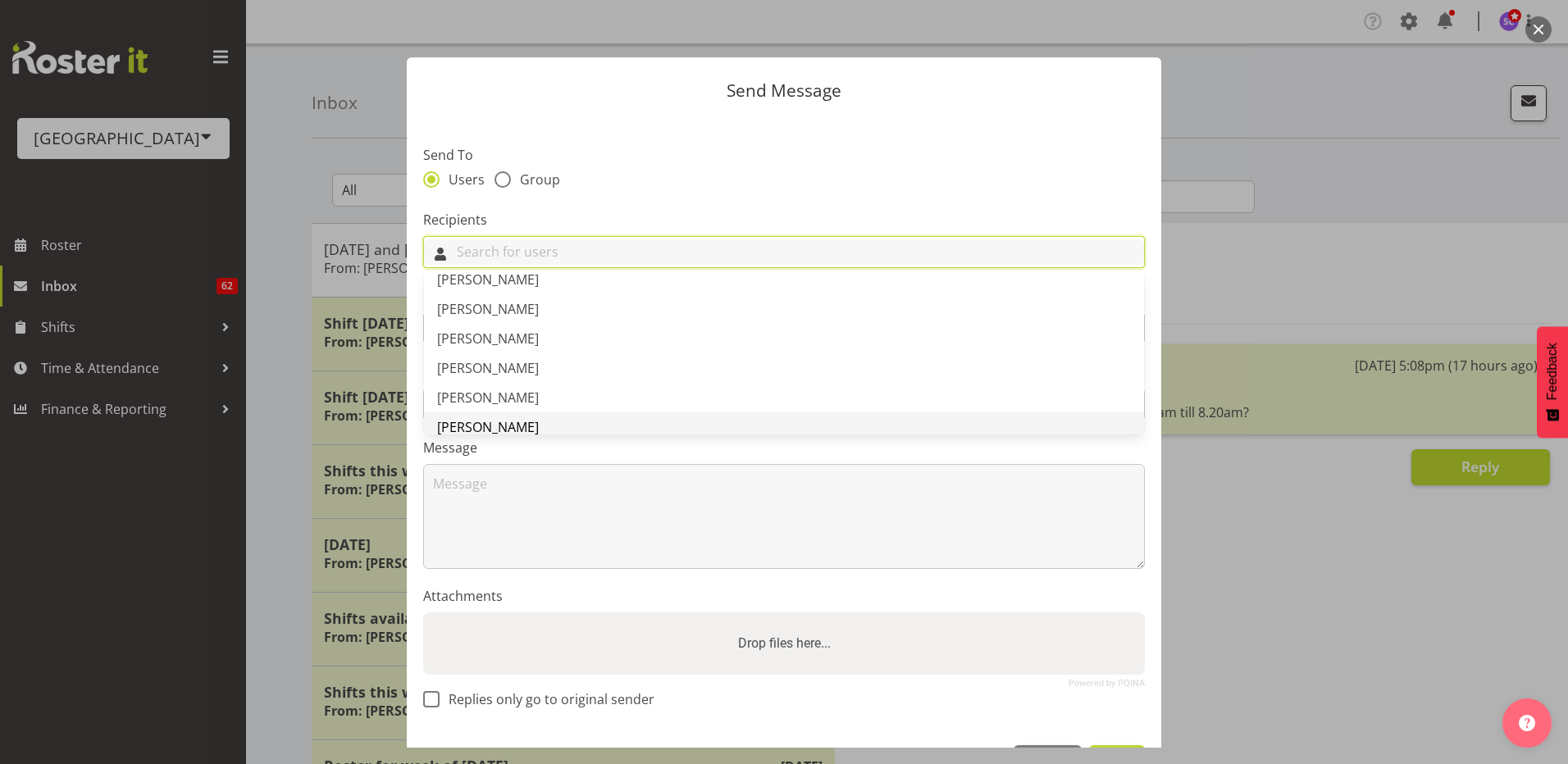
scroll to position [164, 0]
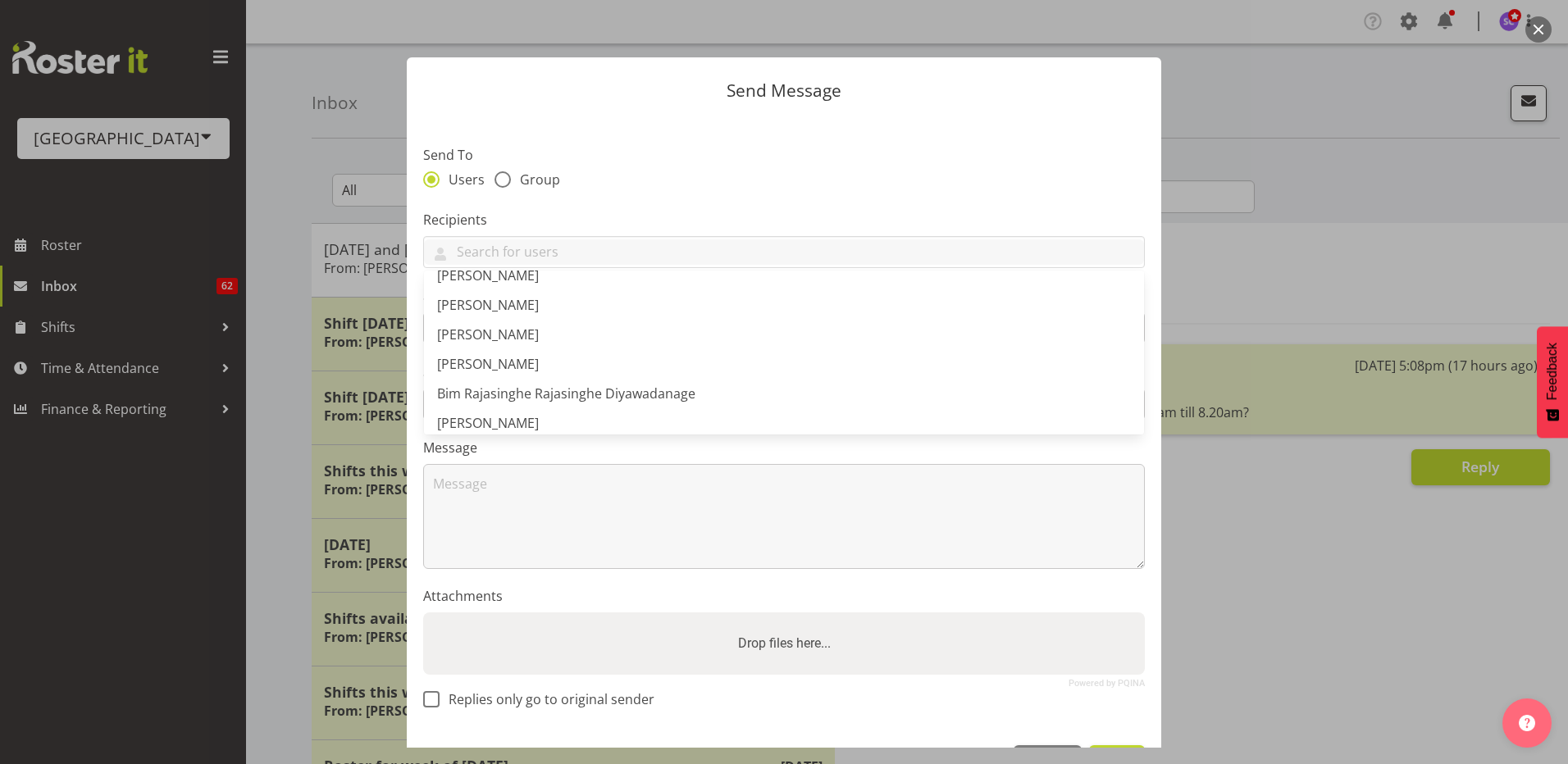
click at [640, 184] on div "Users Group" at bounding box center [784, 182] width 722 height 21
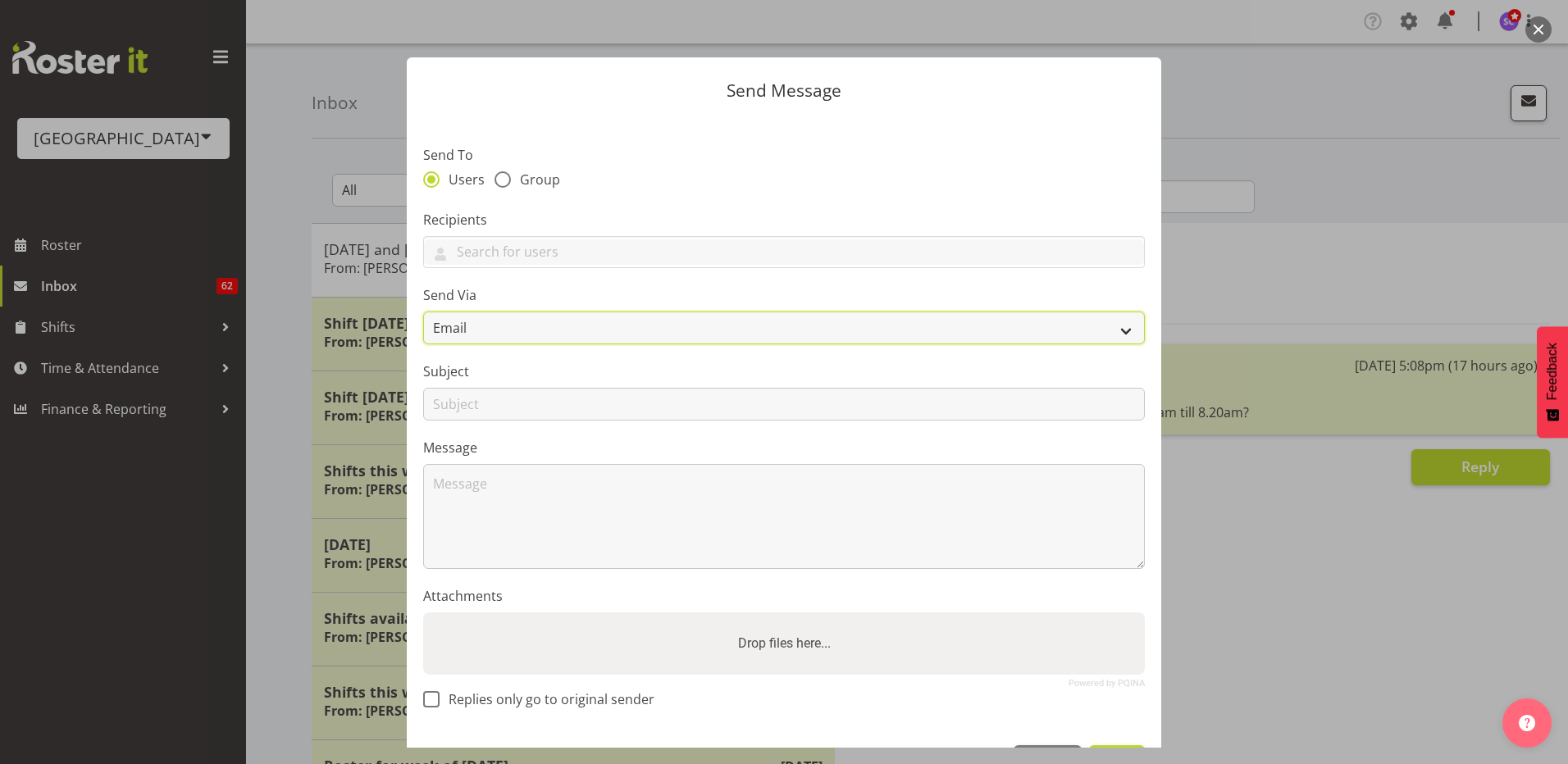
click at [622, 323] on select "Email SMS" at bounding box center [784, 328] width 722 height 33
click at [647, 207] on section "Send To Users Group Recipients Addison Robertson Ajay Smith Alex Laverty Alex S…" at bounding box center [784, 422] width 754 height 614
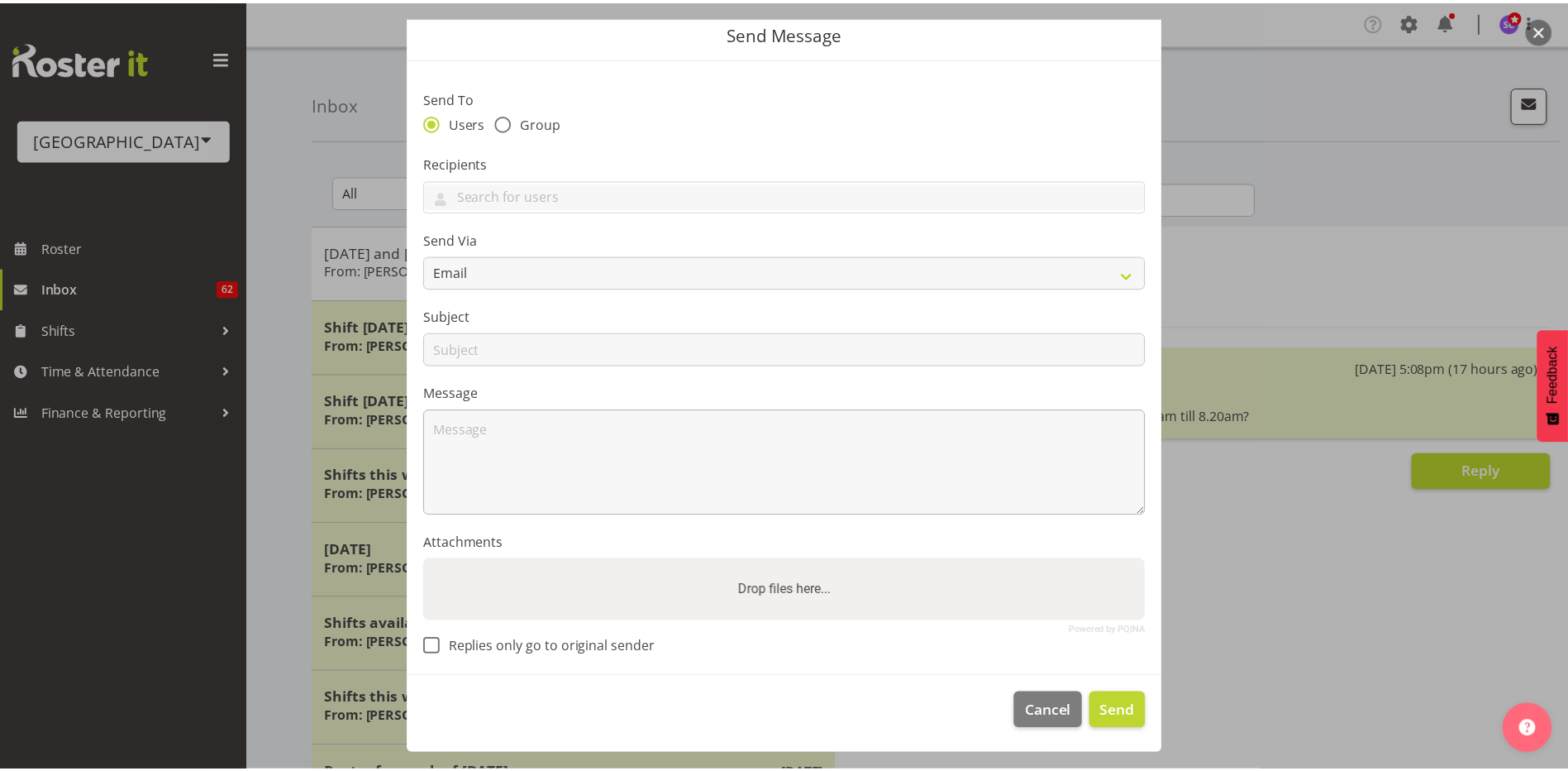
scroll to position [0, 0]
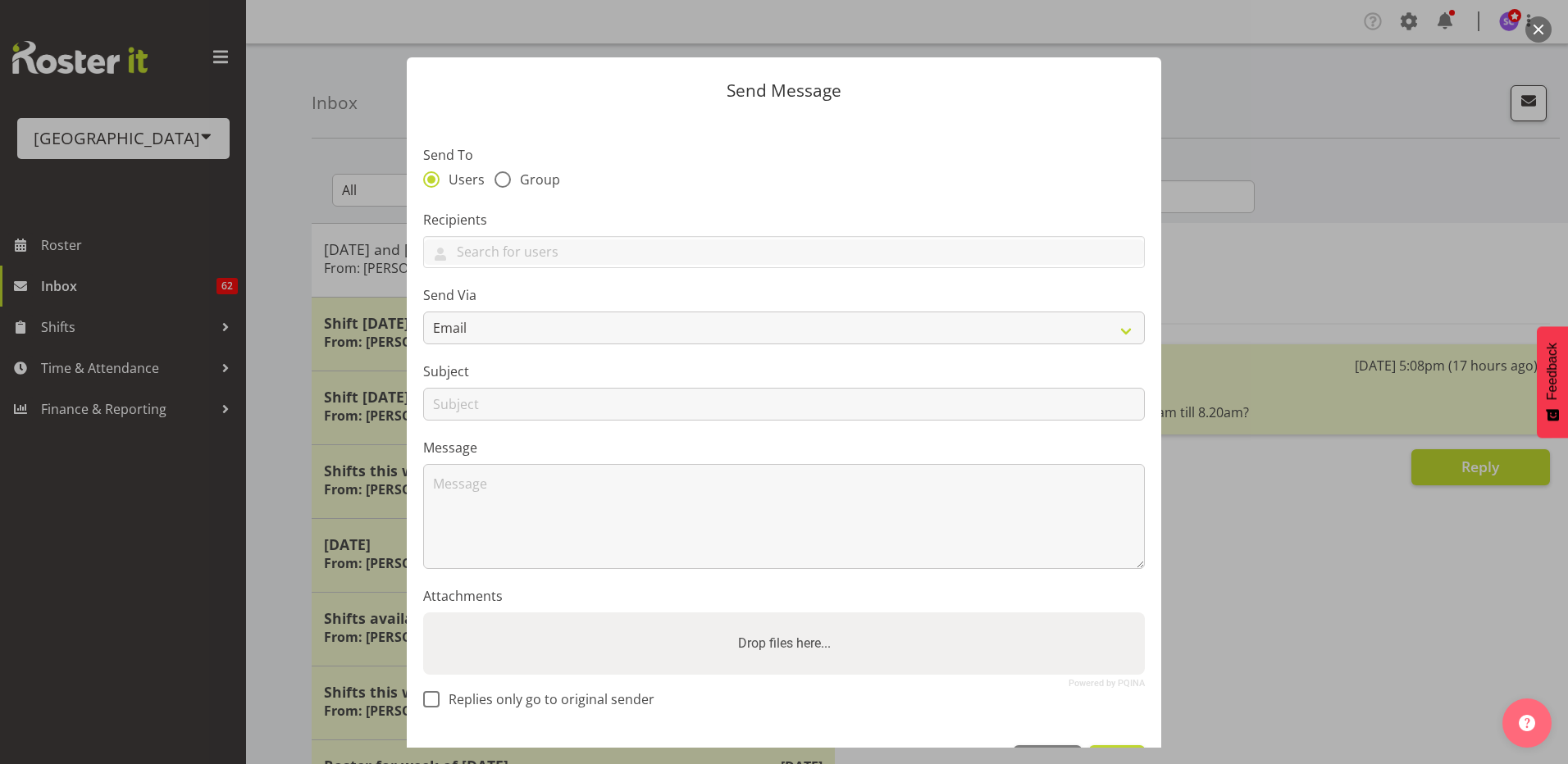
click at [1545, 25] on button "button" at bounding box center [1539, 29] width 26 height 26
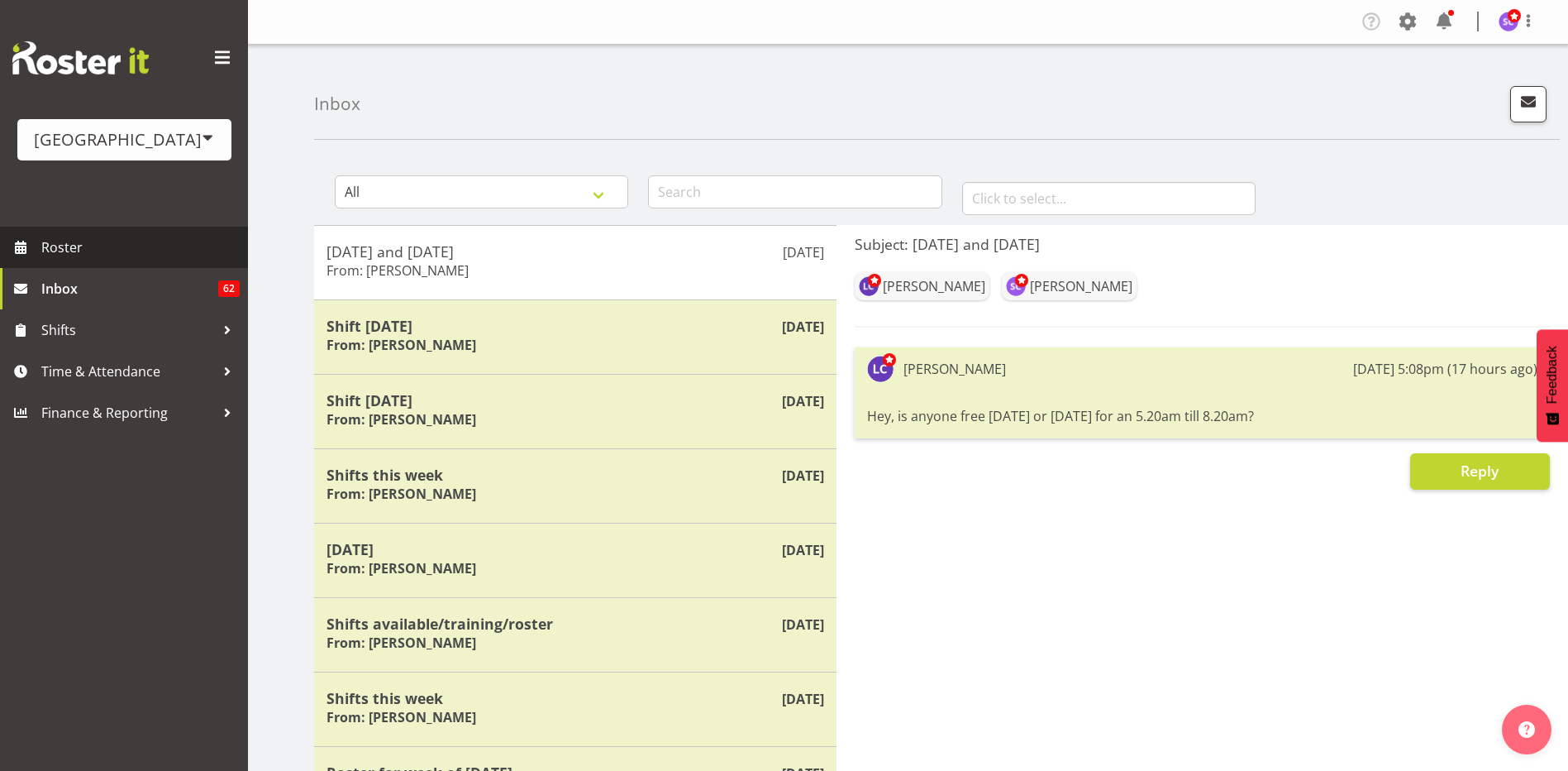
click at [107, 238] on span "Roster" at bounding box center [139, 247] width 198 height 25
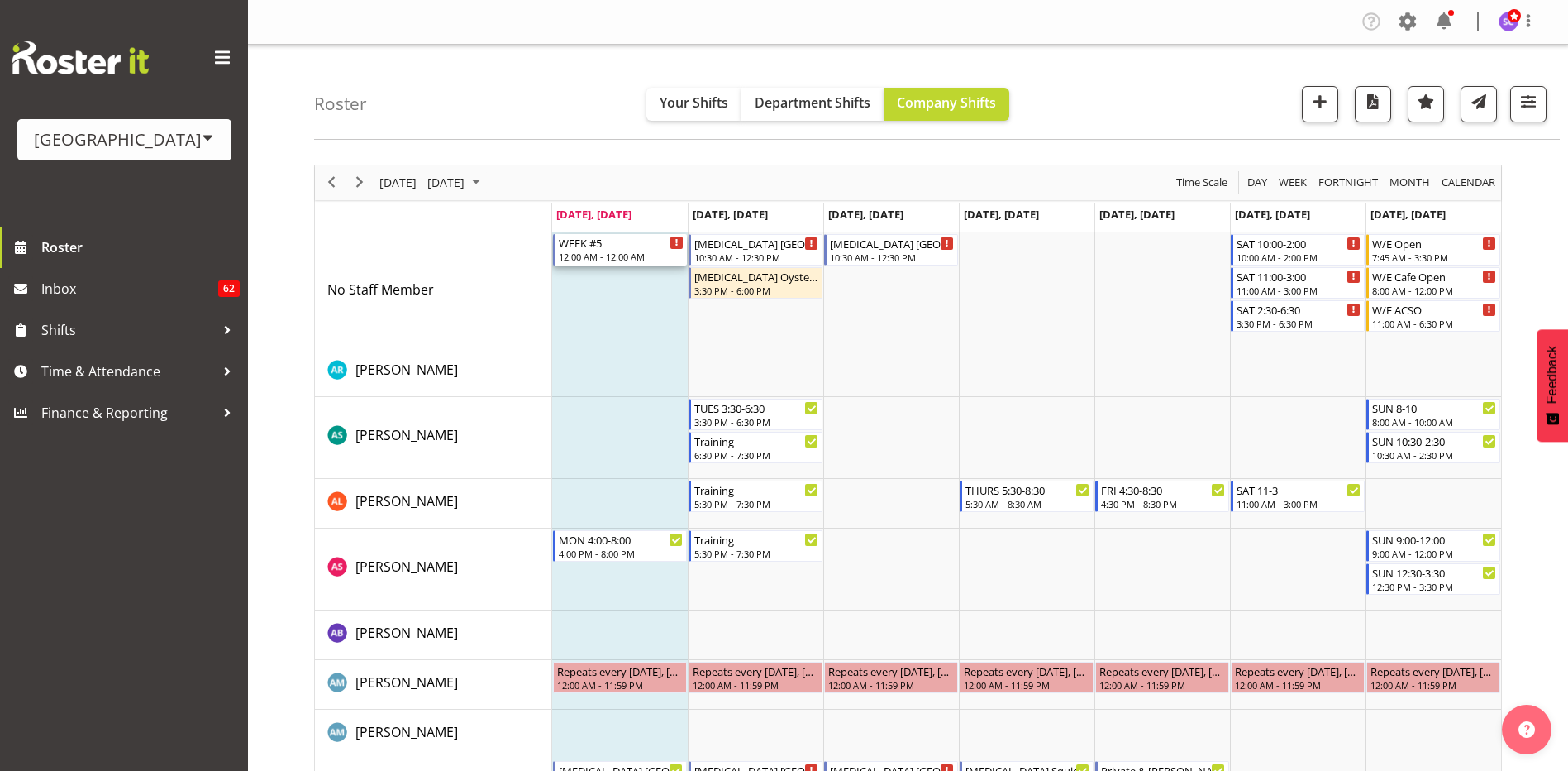
click at [619, 254] on div "12:00 AM - 12:00 AM" at bounding box center [621, 257] width 125 height 13
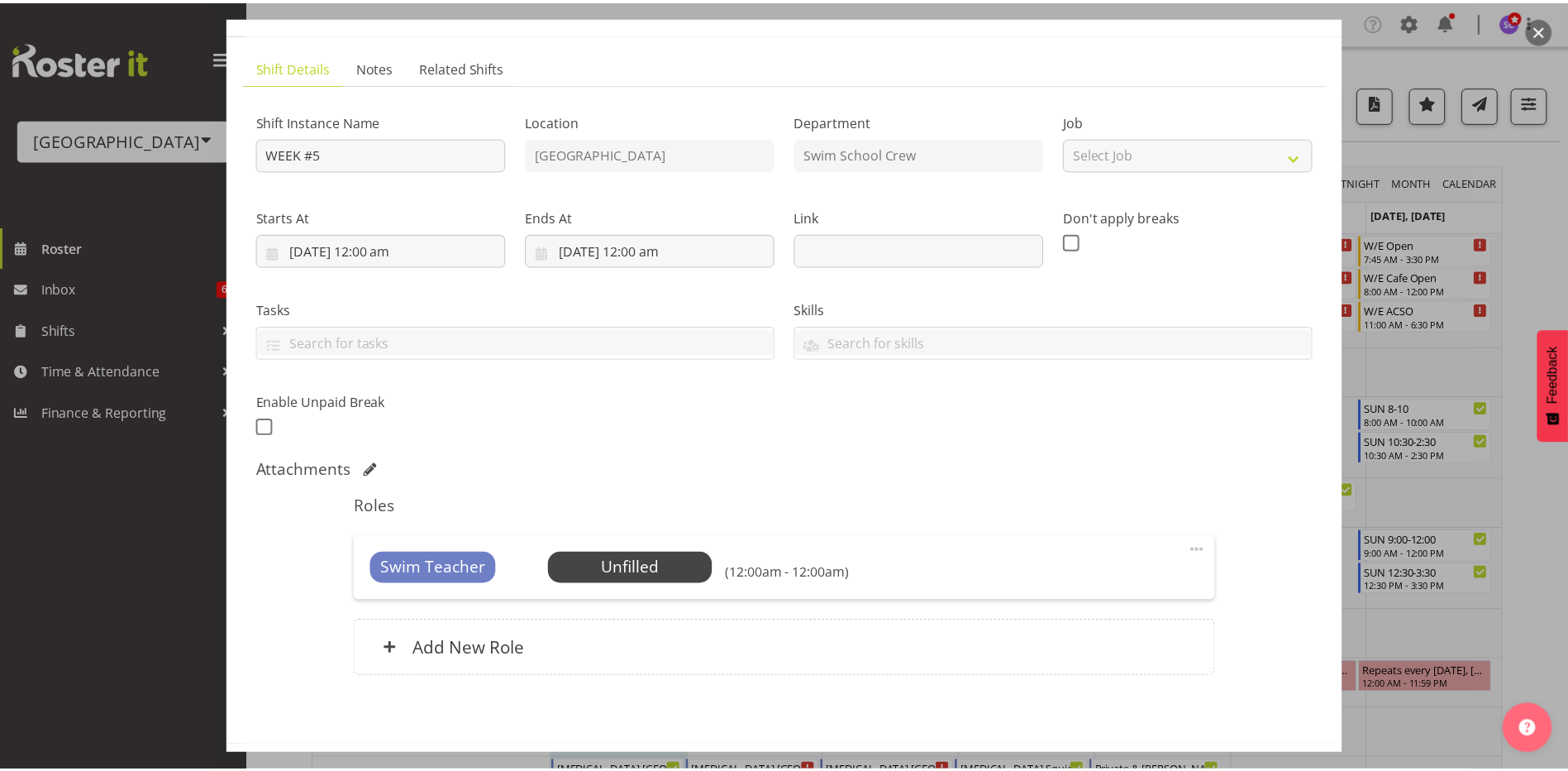
scroll to position [153, 0]
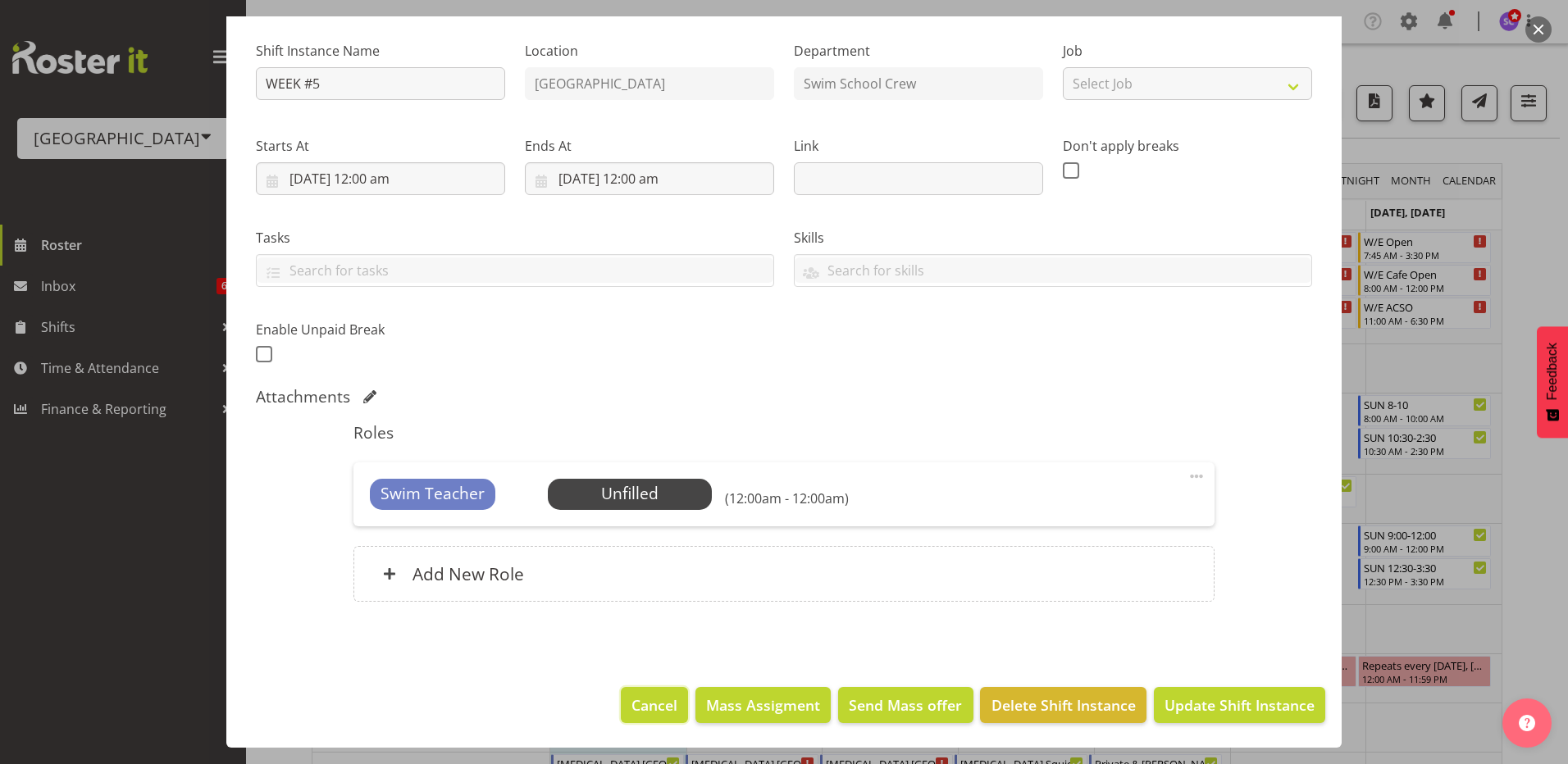
click at [637, 707] on span "Cancel" at bounding box center [654, 704] width 46 height 21
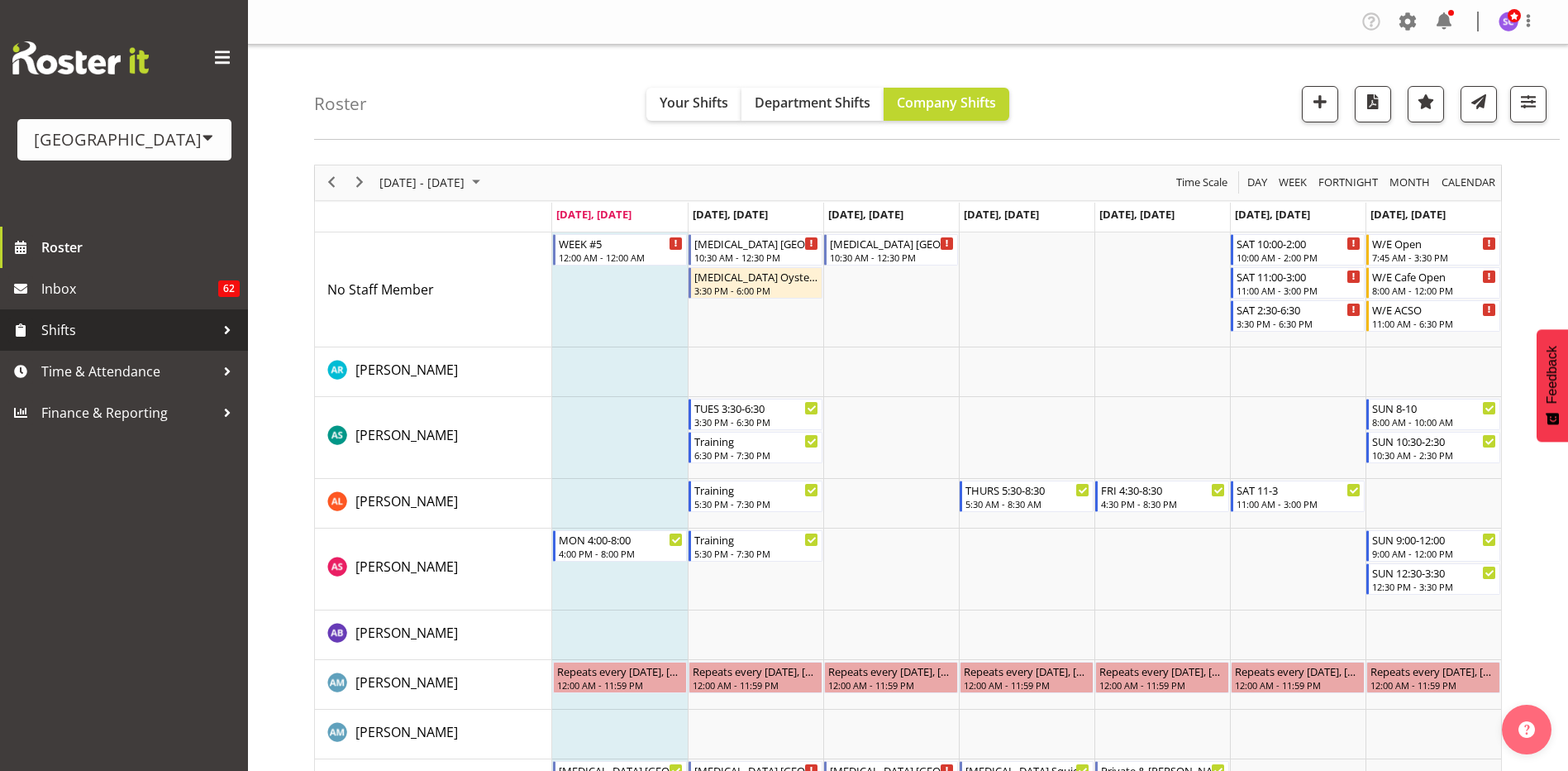
click at [230, 333] on div at bounding box center [227, 330] width 25 height 25
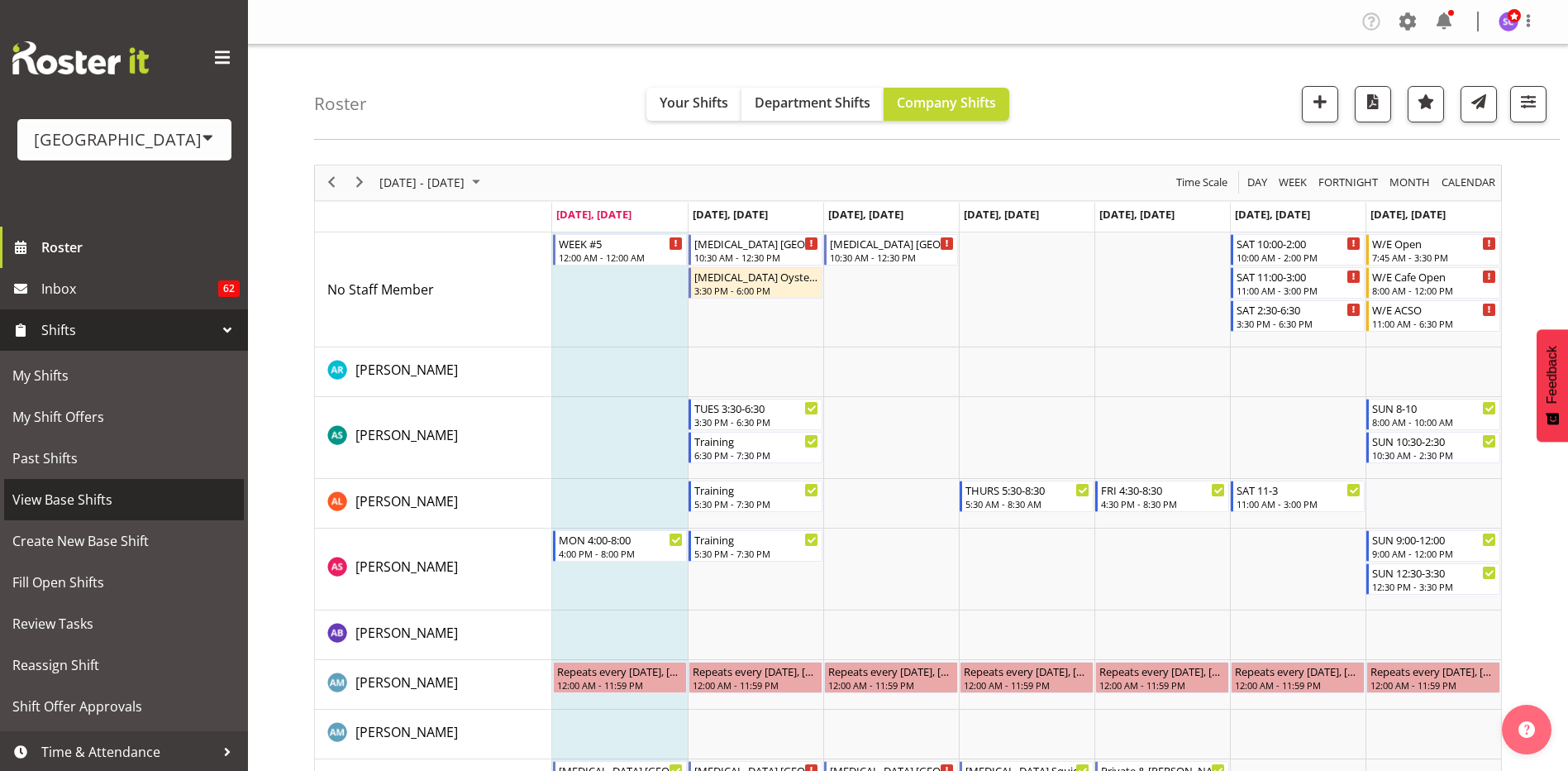
click at [87, 505] on span "View Base Shifts" at bounding box center [124, 499] width 223 height 25
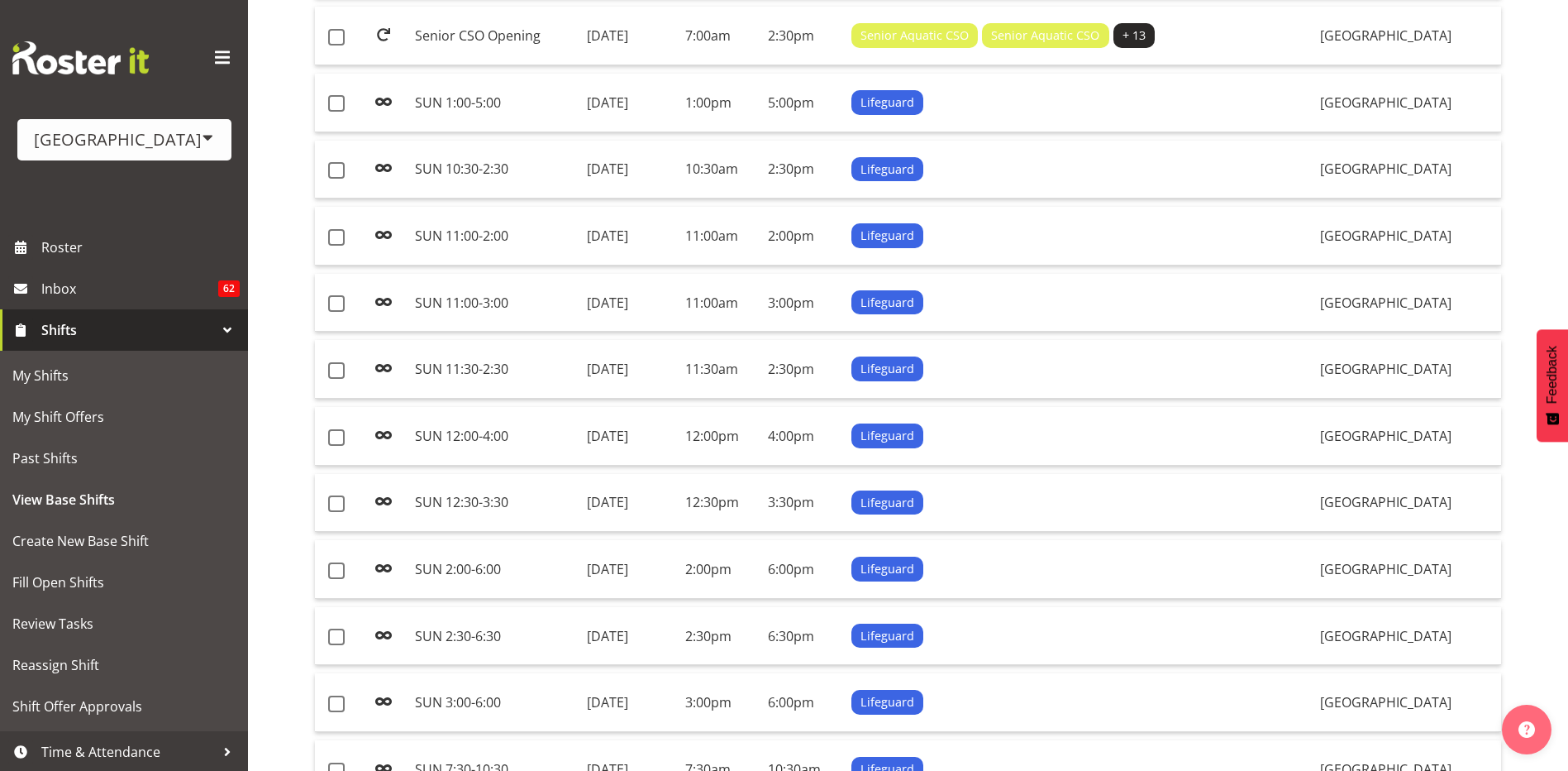
scroll to position [1176, 0]
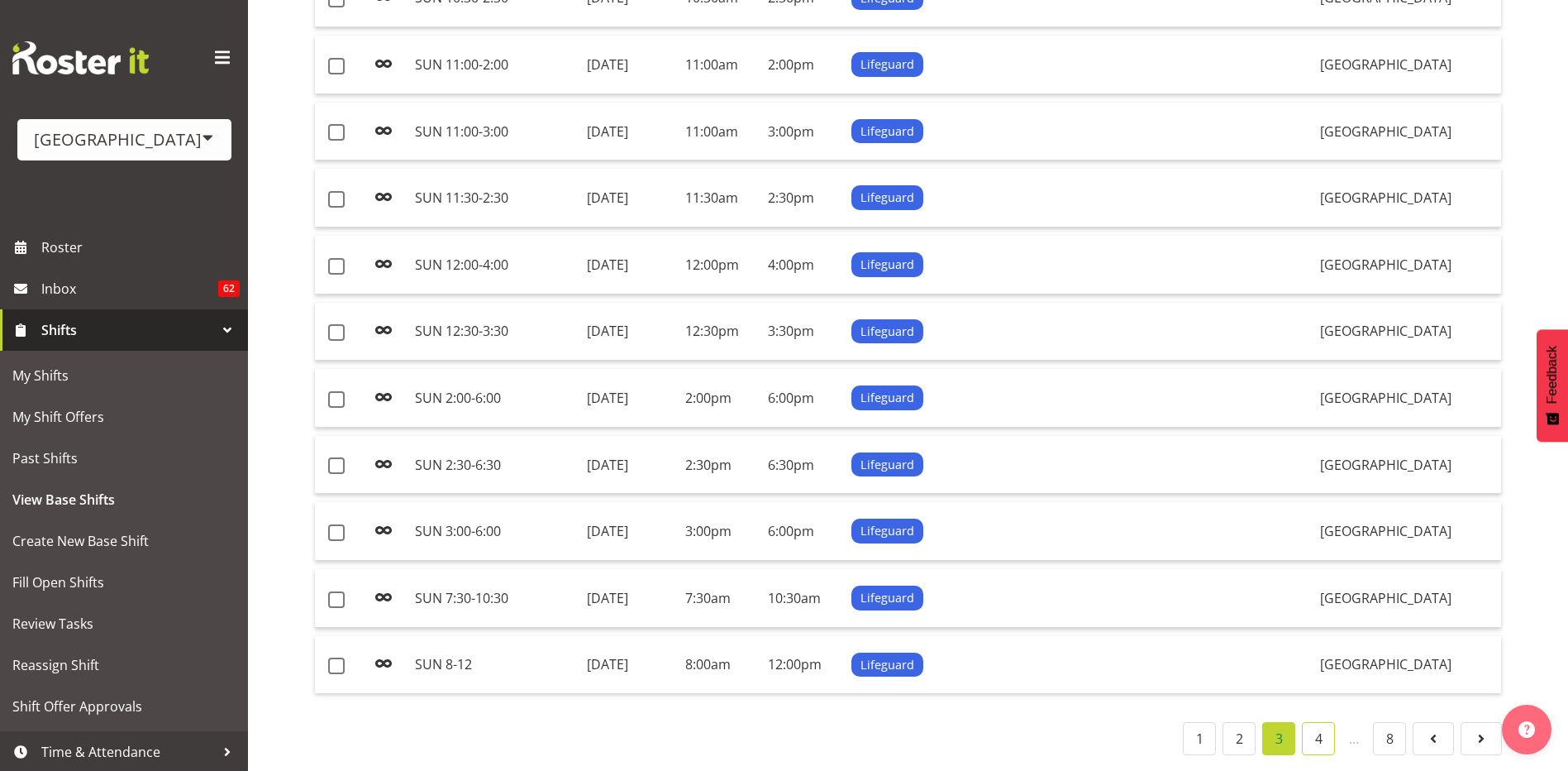
click at [1318, 732] on link "4" at bounding box center [1319, 739] width 33 height 33
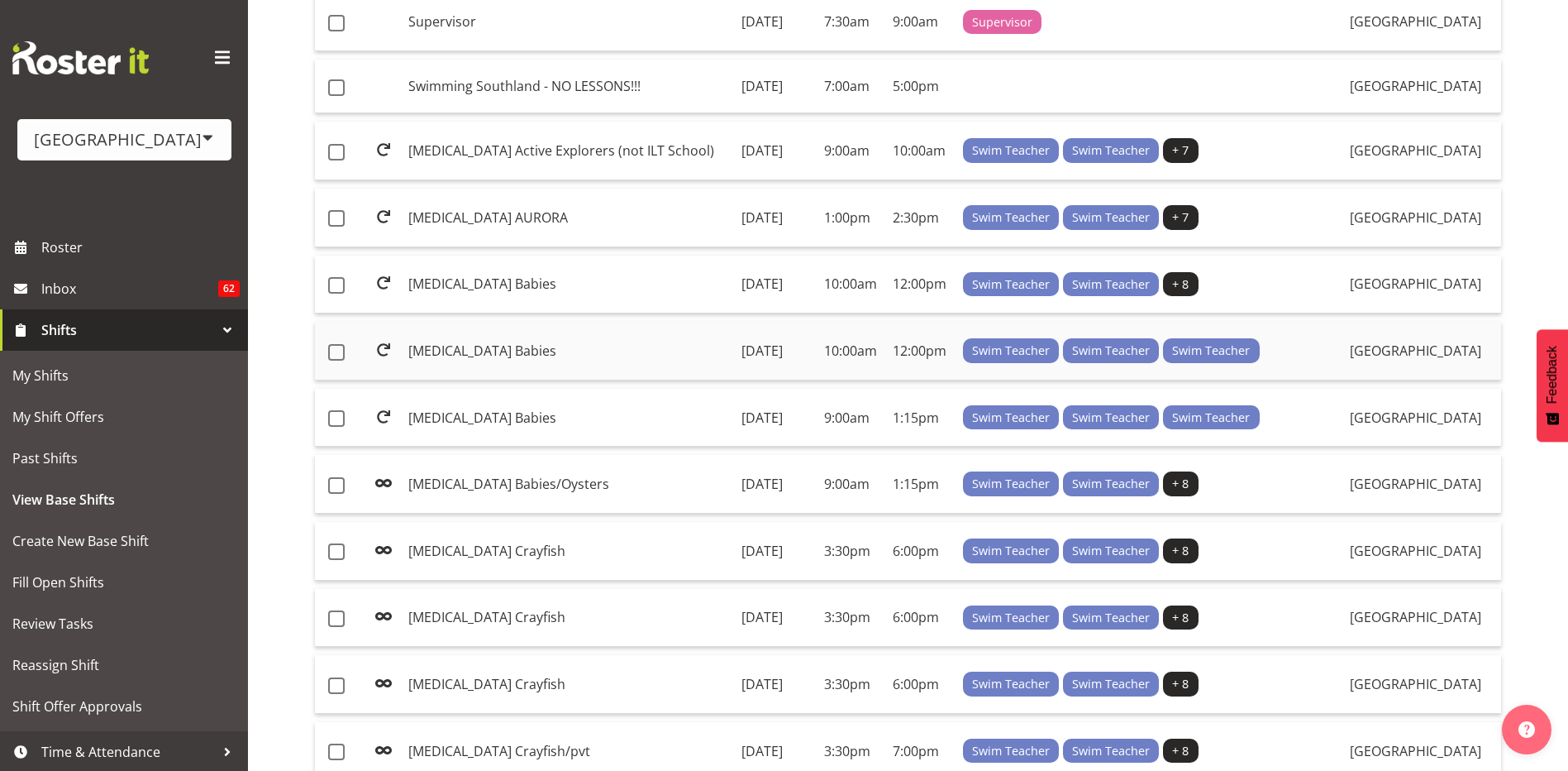
scroll to position [592, 0]
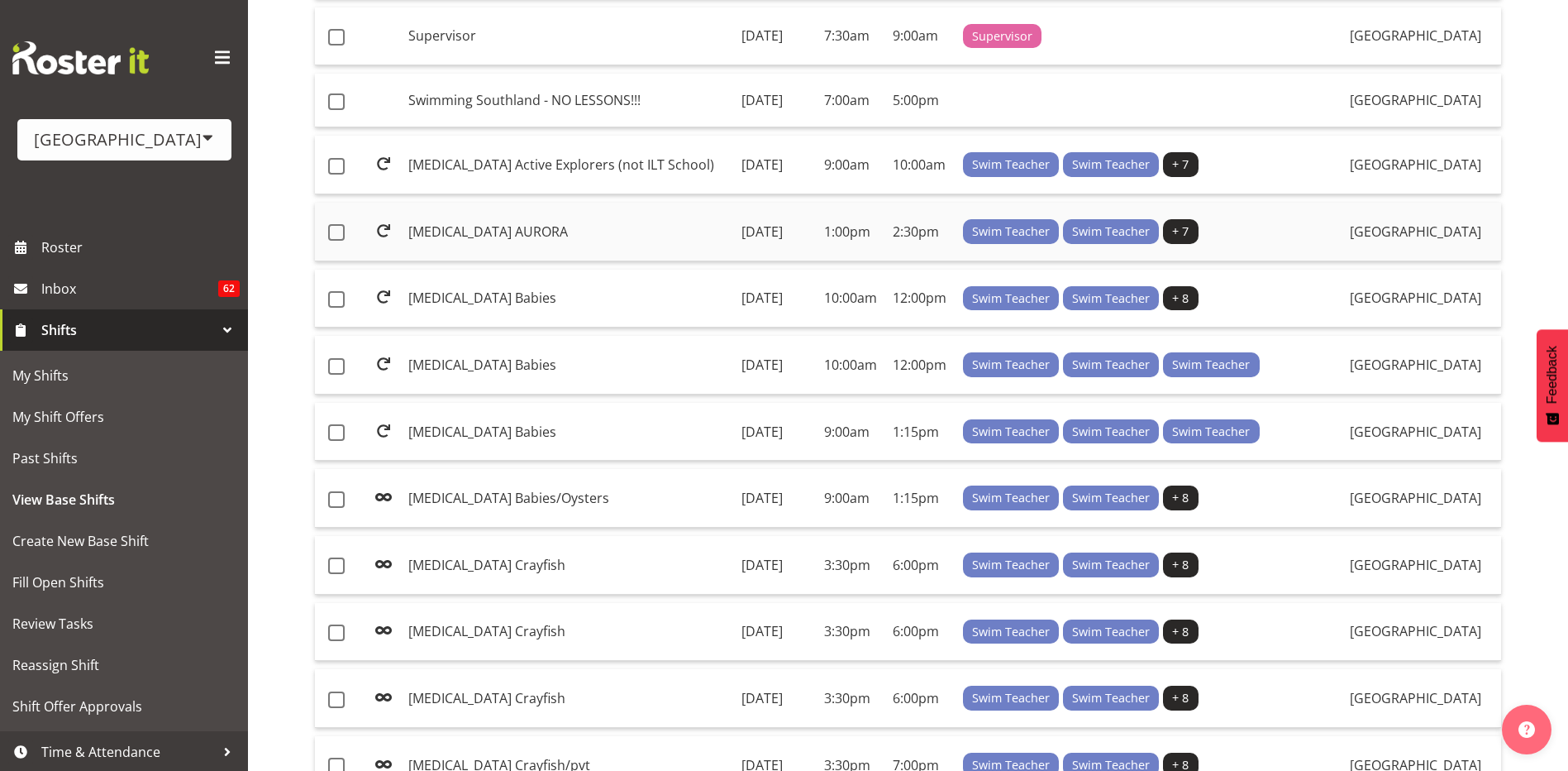
click at [778, 236] on td "Friday, 18th Jul 2025" at bounding box center [776, 232] width 83 height 59
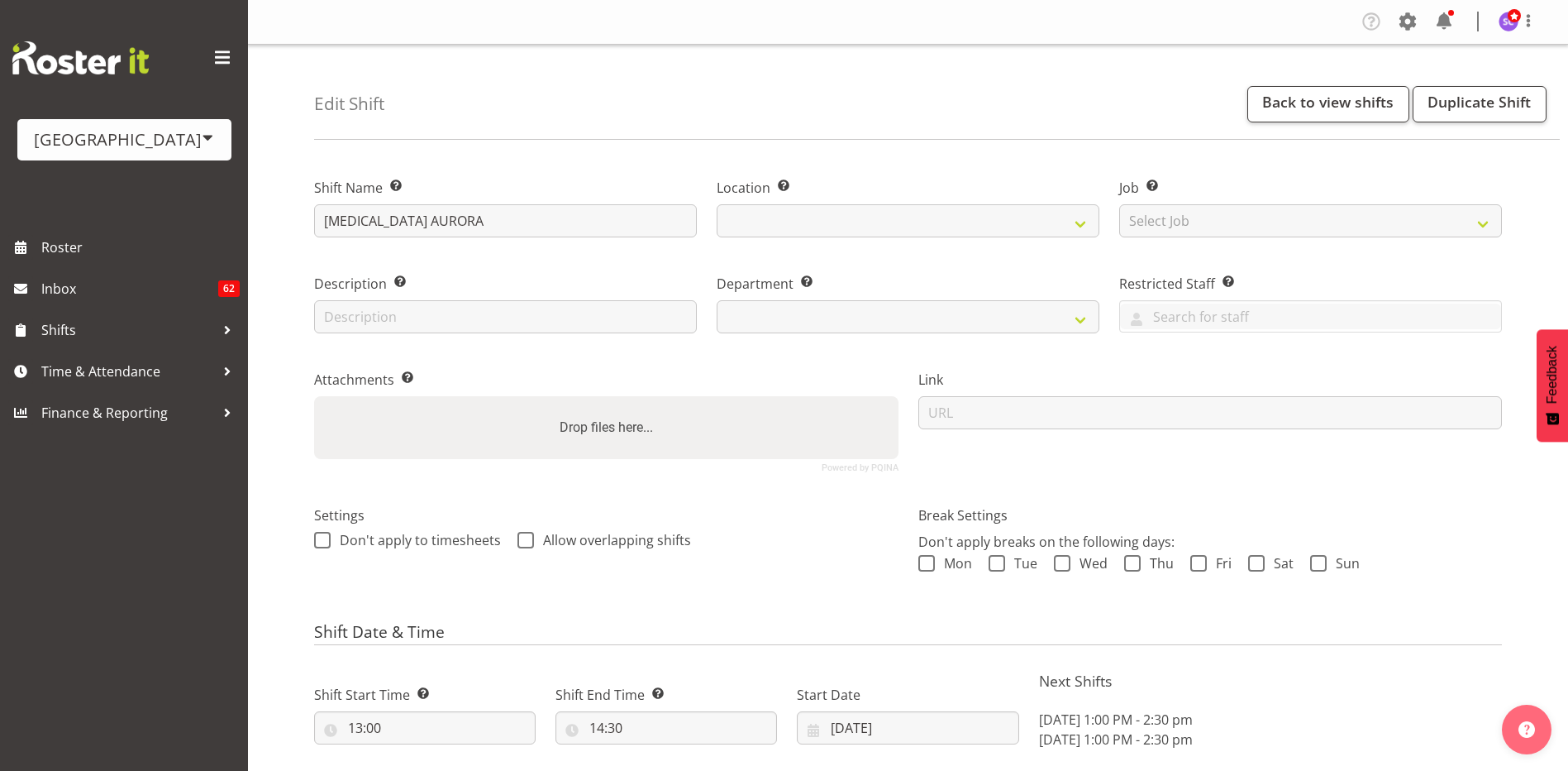
select select "date"
select select
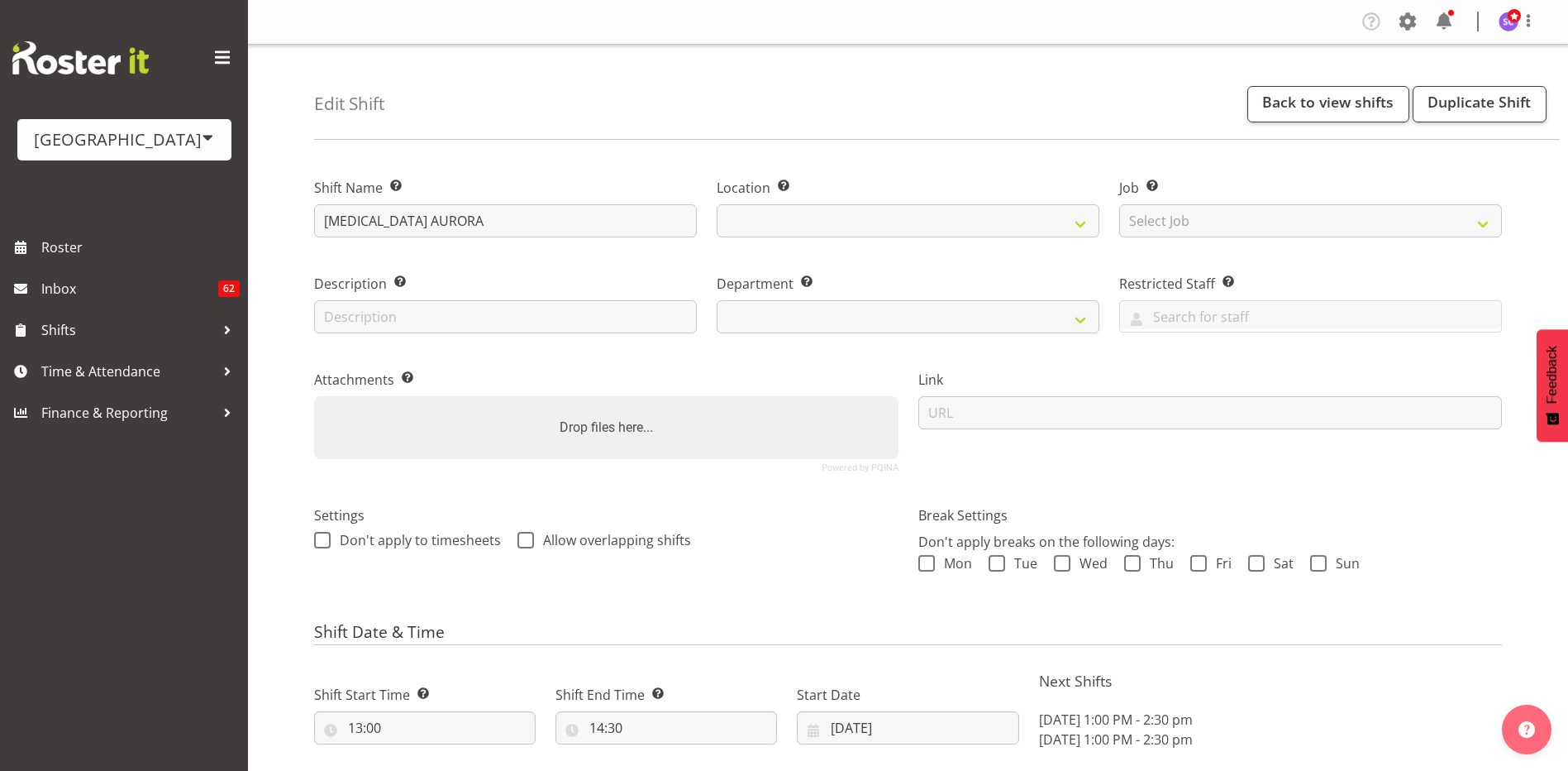
select select
select select "113"
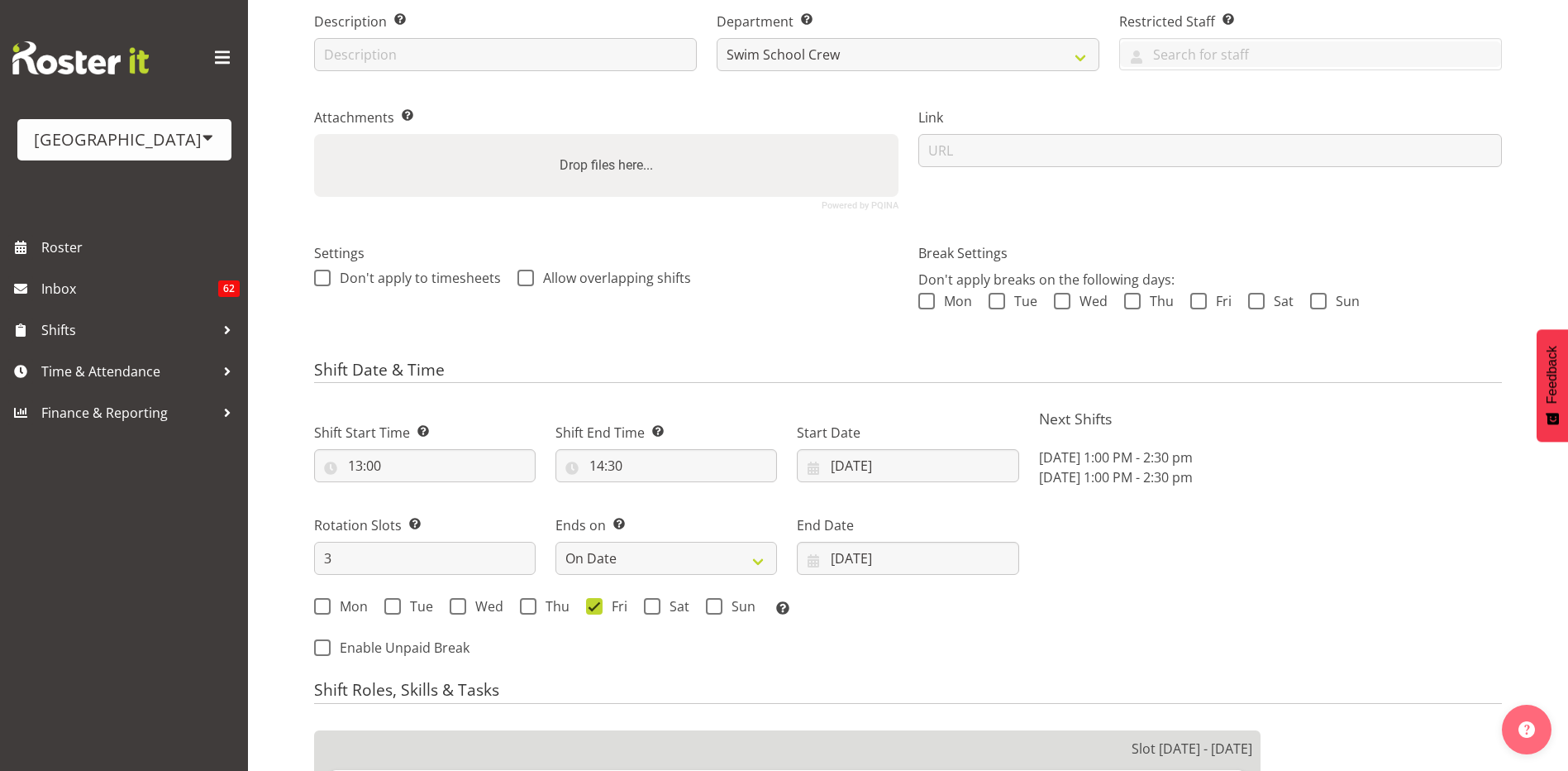
scroll to position [166, 0]
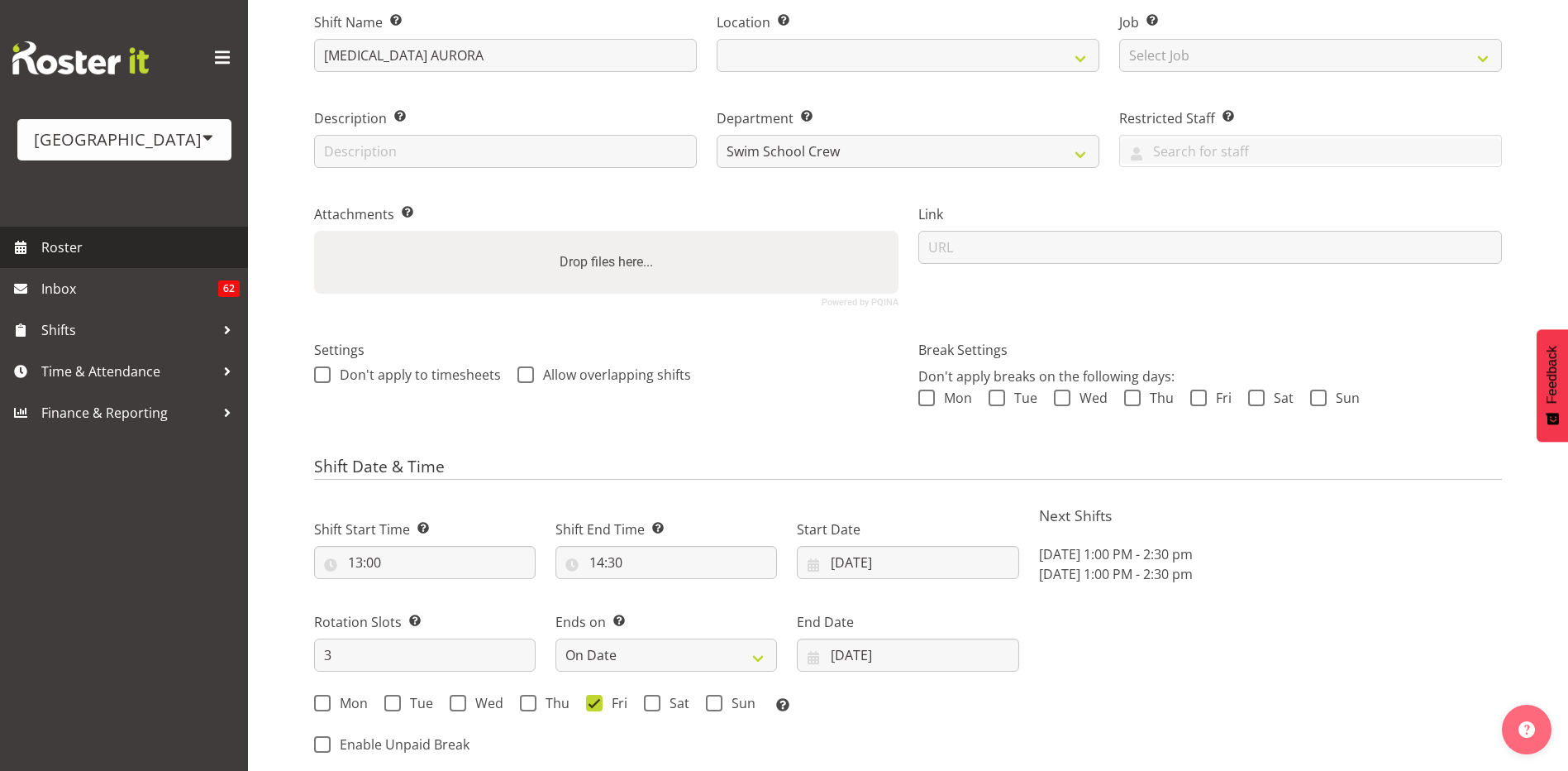
click at [108, 248] on span "Roster" at bounding box center [139, 247] width 198 height 25
